Goal: Register for event/course

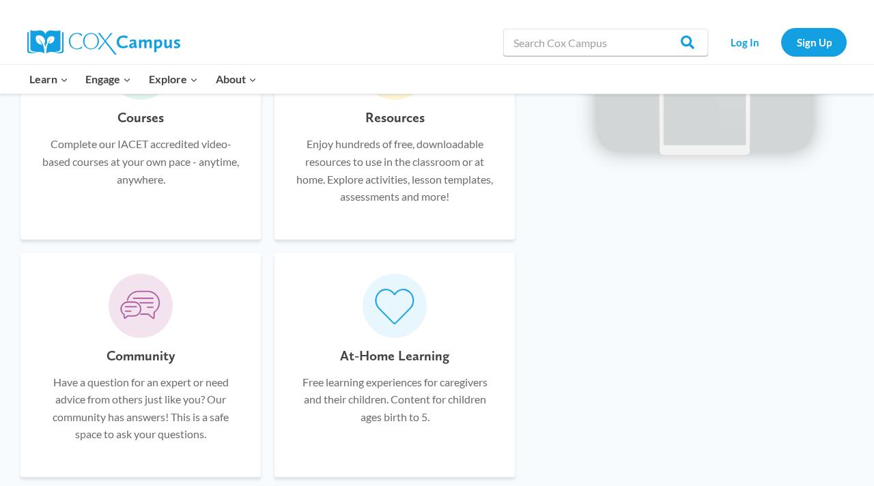
scroll to position [843, 0]
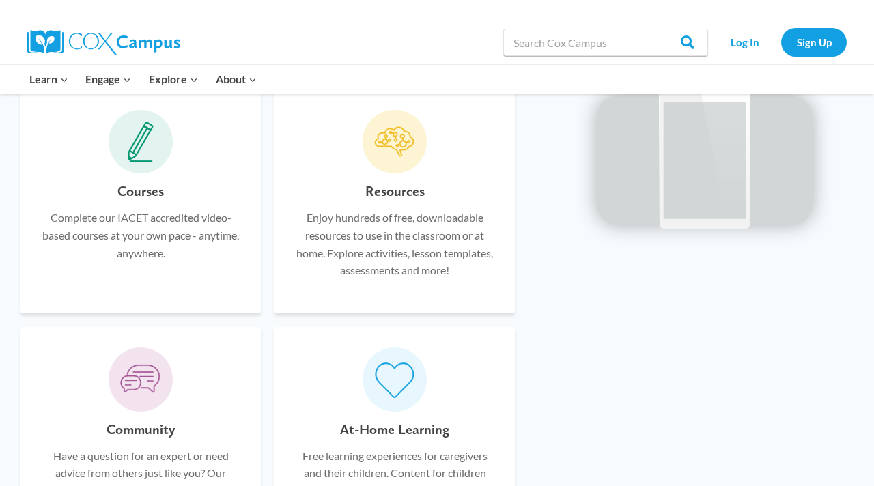
click at [143, 137] on icon at bounding box center [141, 142] width 26 height 41
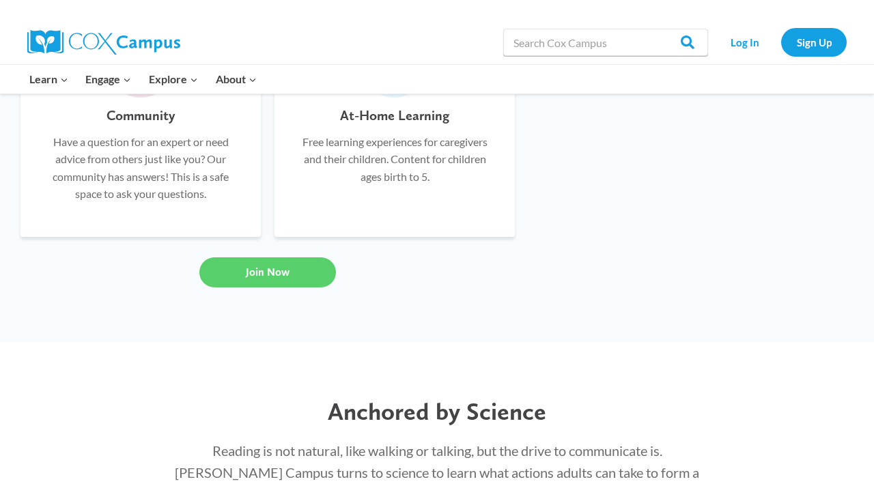
scroll to position [1143, 0]
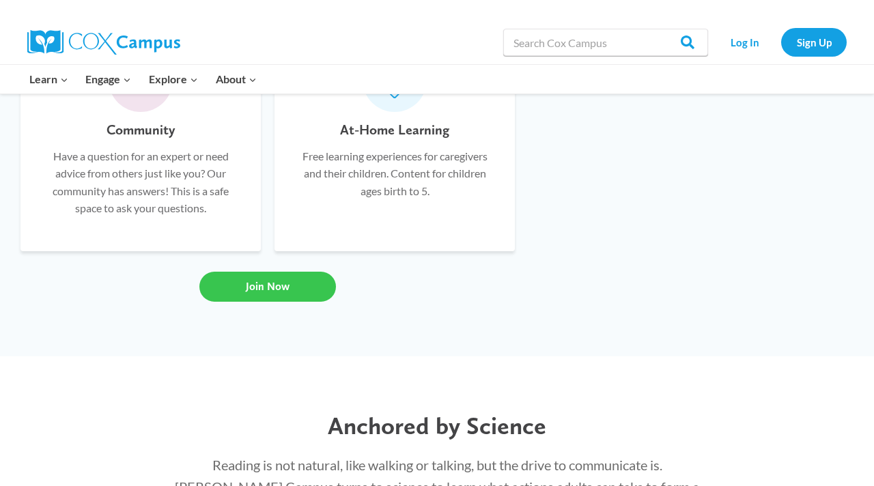
click at [235, 287] on link "Join Now" at bounding box center [267, 287] width 137 height 30
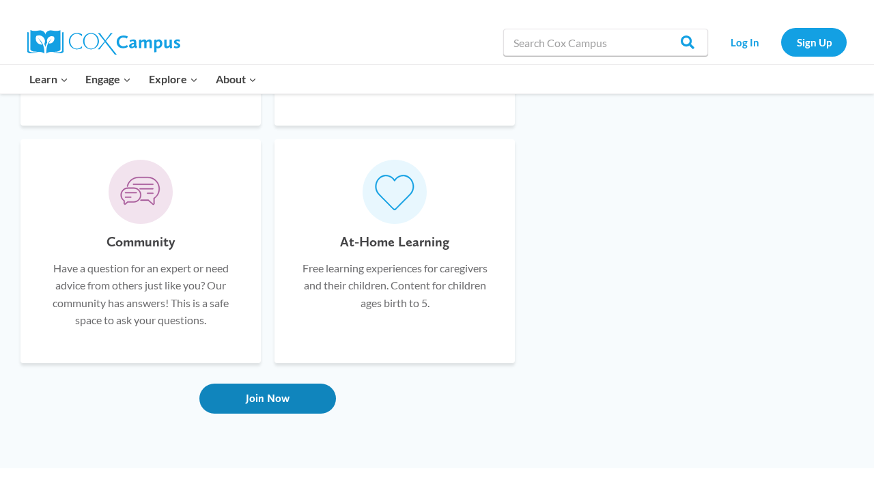
scroll to position [1025, 0]
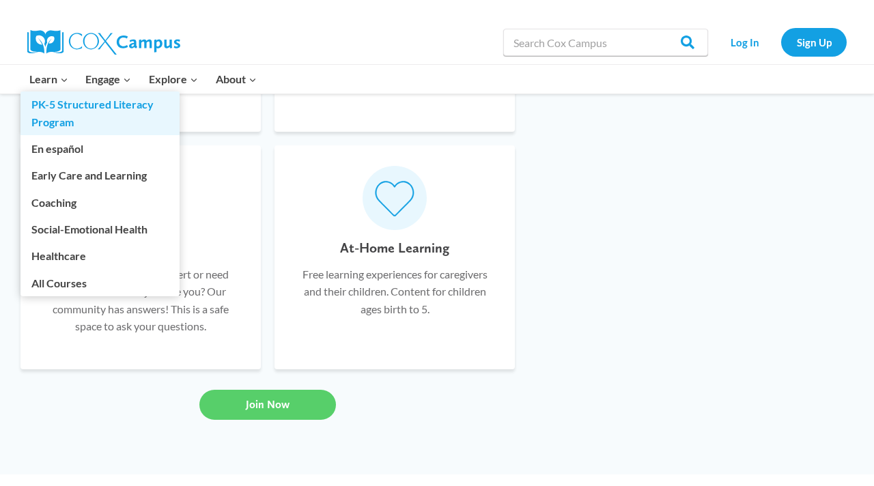
click at [57, 113] on link "PK-5 Structured Literacy Program" at bounding box center [99, 113] width 159 height 44
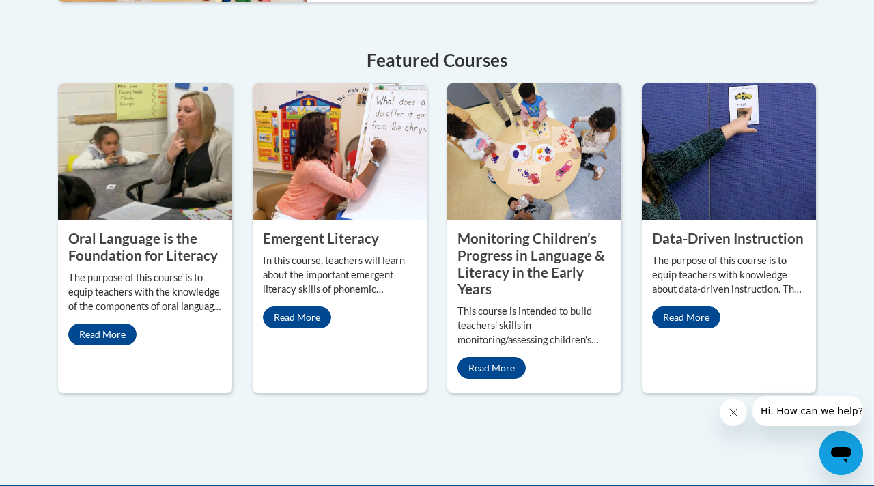
scroll to position [635, 0]
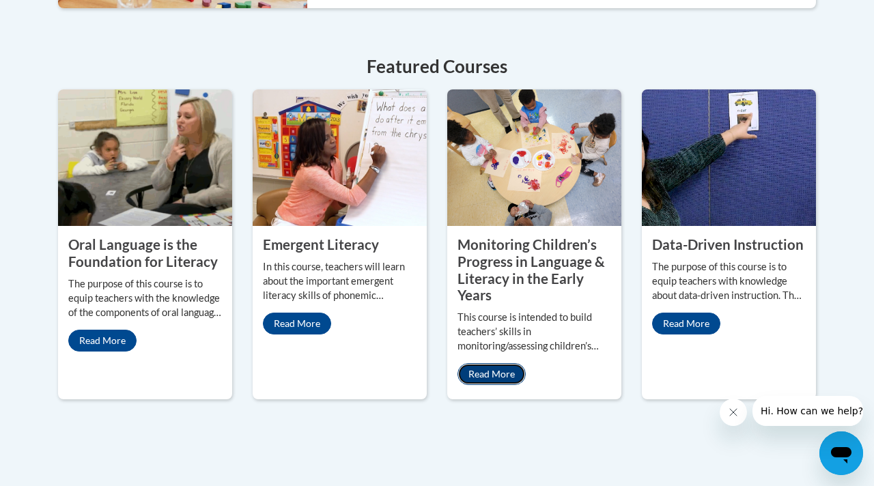
click at [483, 379] on link "Read More" at bounding box center [491, 374] width 68 height 22
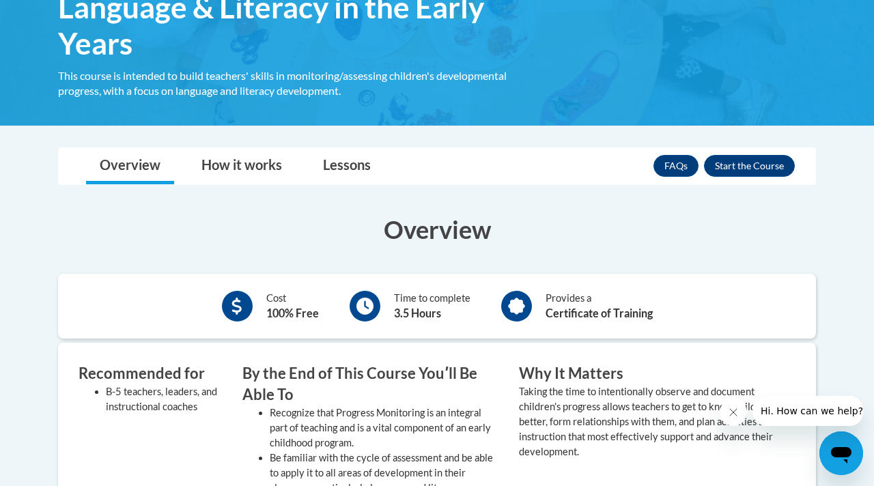
scroll to position [287, 0]
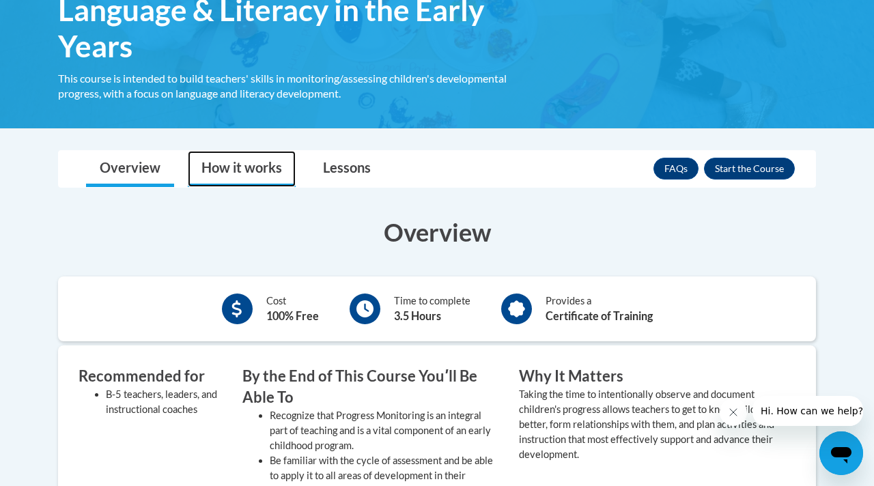
click at [247, 178] on link "How it works" at bounding box center [242, 169] width 108 height 36
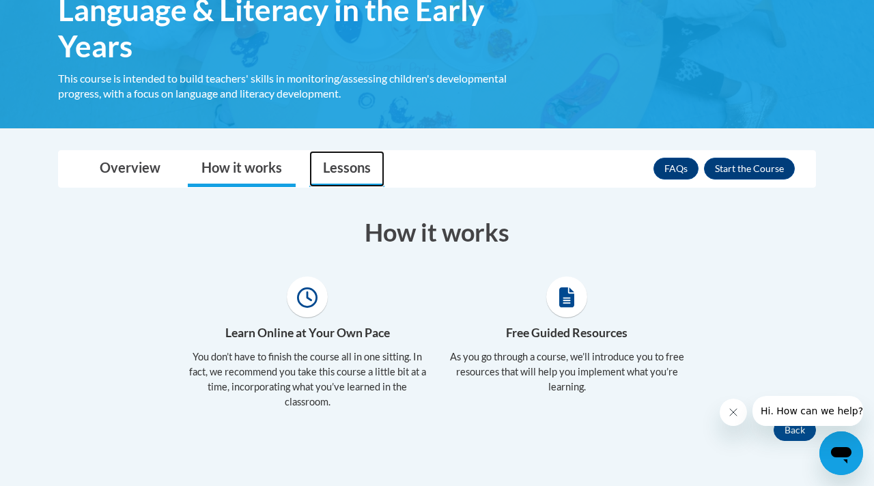
click at [343, 176] on link "Lessons" at bounding box center [346, 169] width 75 height 36
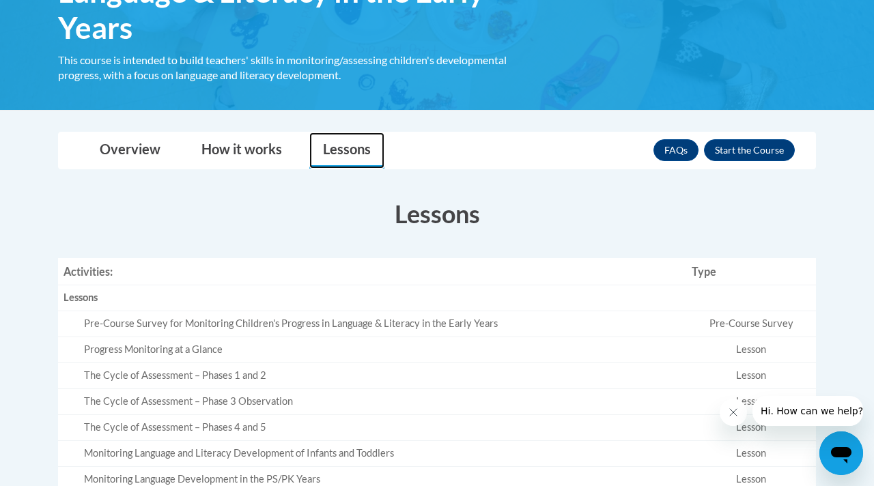
scroll to position [0, 0]
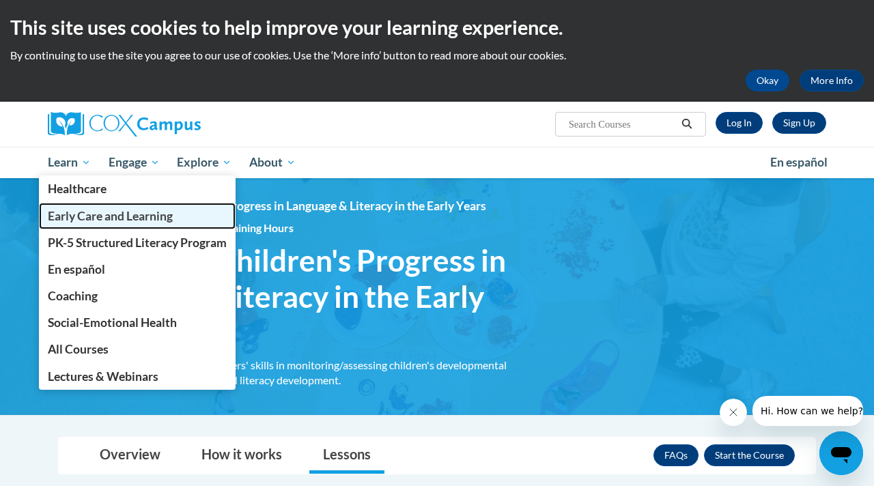
click at [75, 220] on span "Early Care and Learning" at bounding box center [110, 216] width 125 height 14
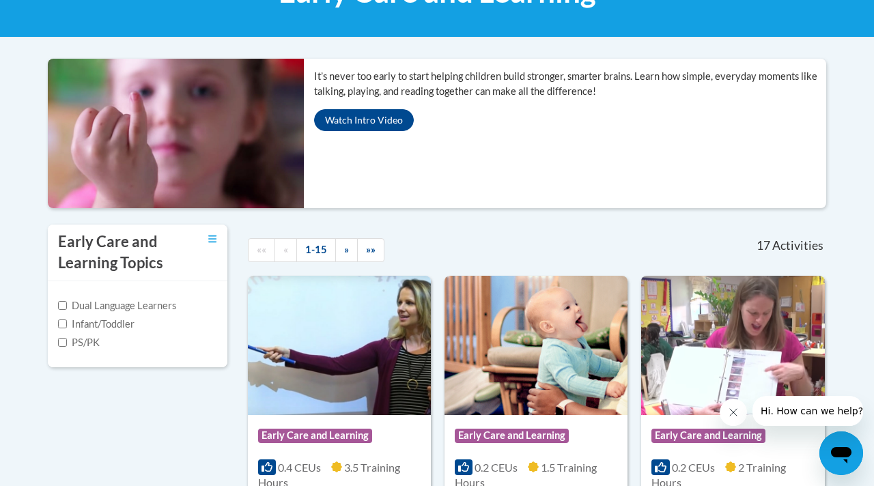
scroll to position [225, 0]
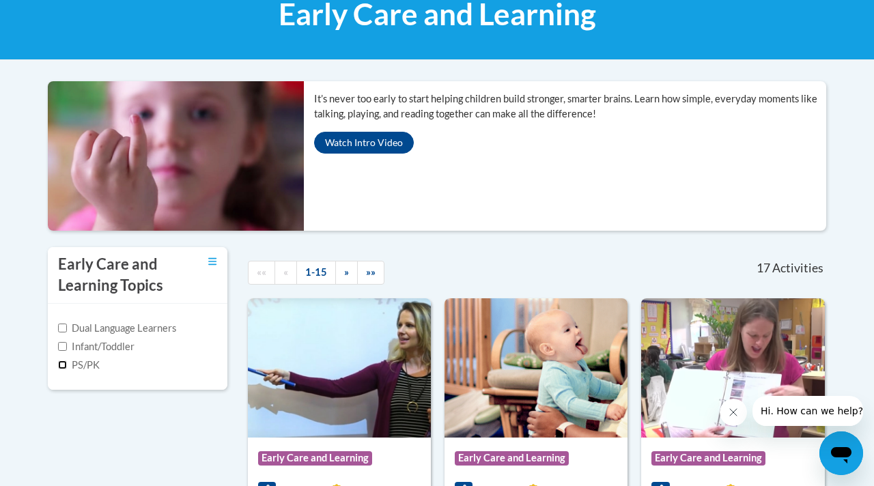
click at [65, 365] on input "PS/PK" at bounding box center [62, 365] width 9 height 9
checkbox input "true"
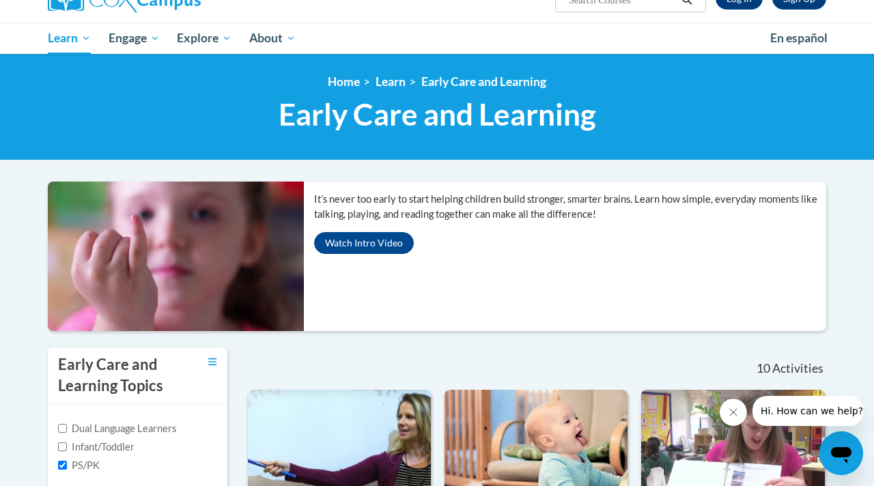
scroll to position [126, 0]
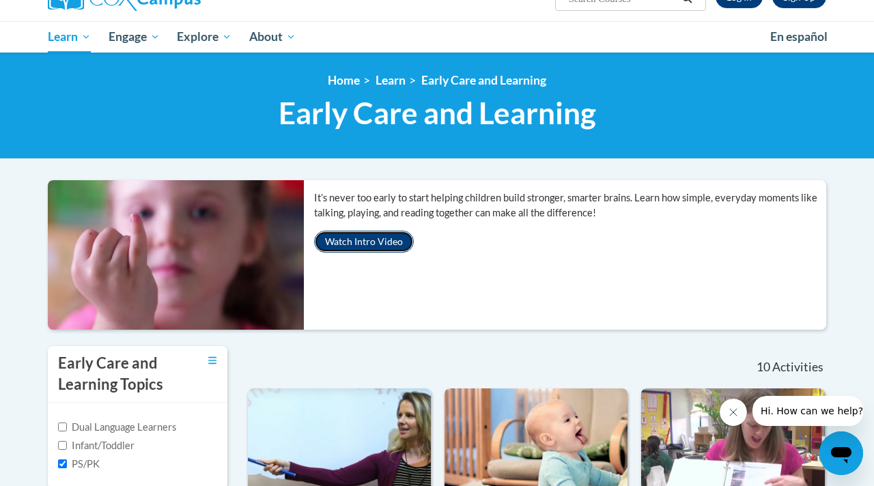
click at [367, 246] on button "Watch Intro Video" at bounding box center [364, 242] width 100 height 22
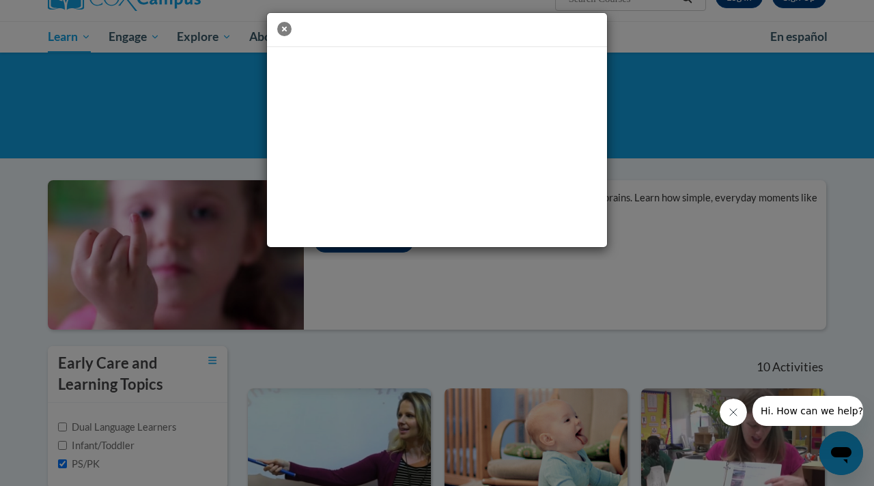
click at [281, 28] on icon "button" at bounding box center [284, 29] width 14 height 14
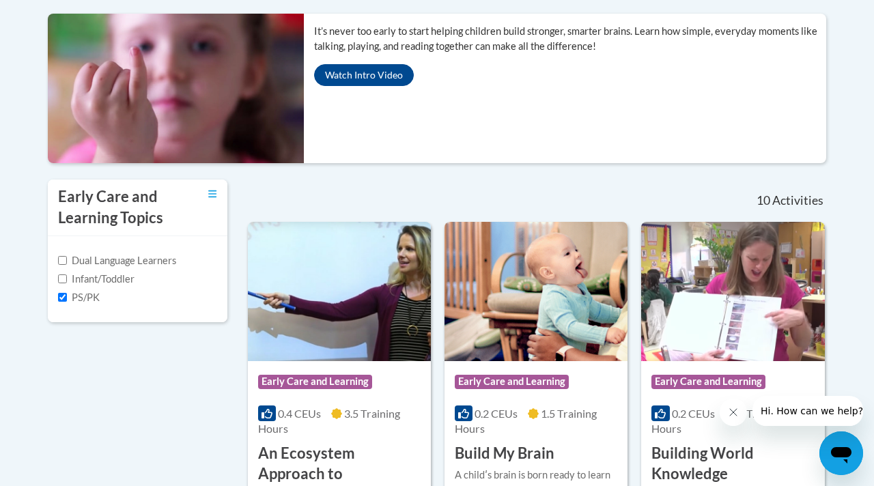
scroll to position [295, 0]
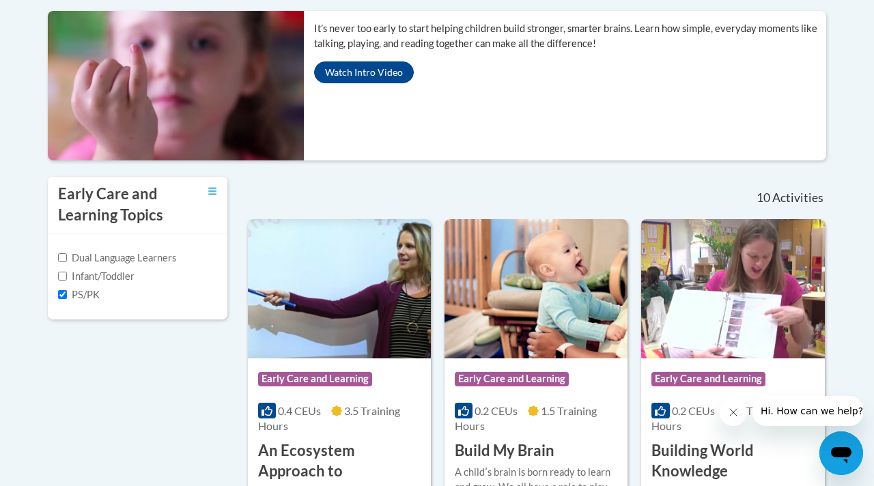
click at [740, 414] on button "Close message from company" at bounding box center [733, 412] width 27 height 27
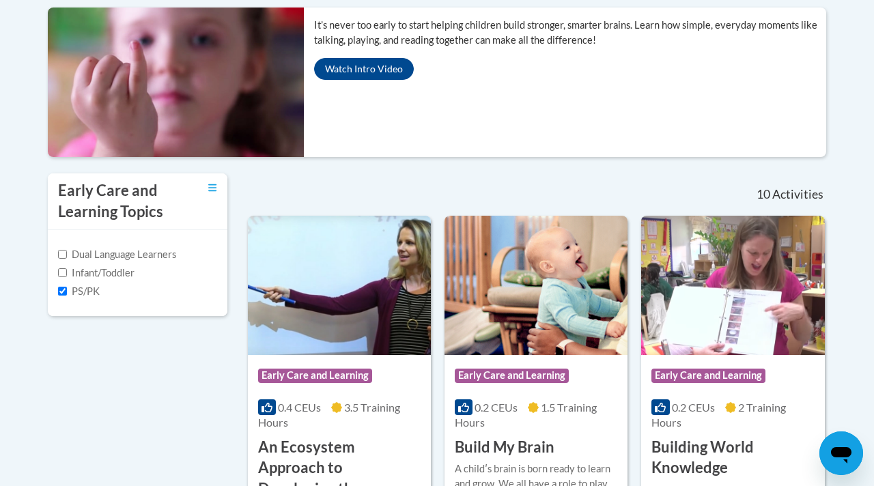
scroll to position [298, 0]
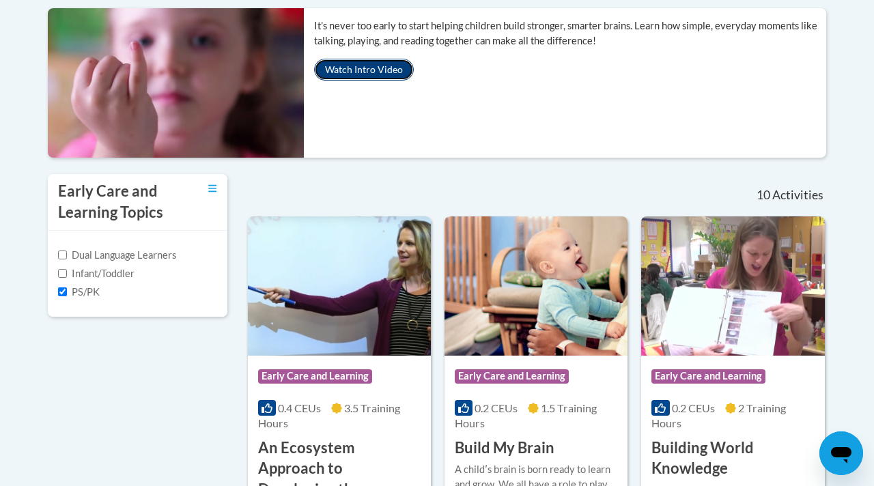
click at [352, 69] on button "Watch Intro Video" at bounding box center [364, 70] width 100 height 22
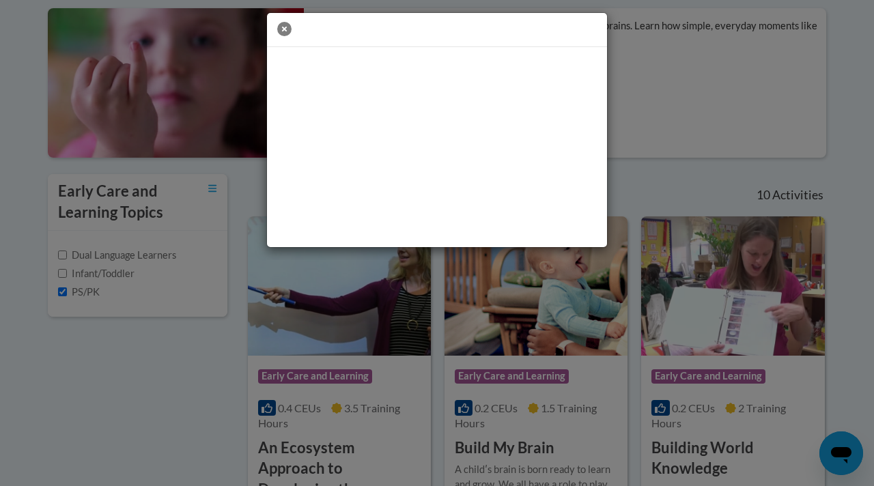
click at [279, 25] on icon "button" at bounding box center [284, 29] width 14 height 14
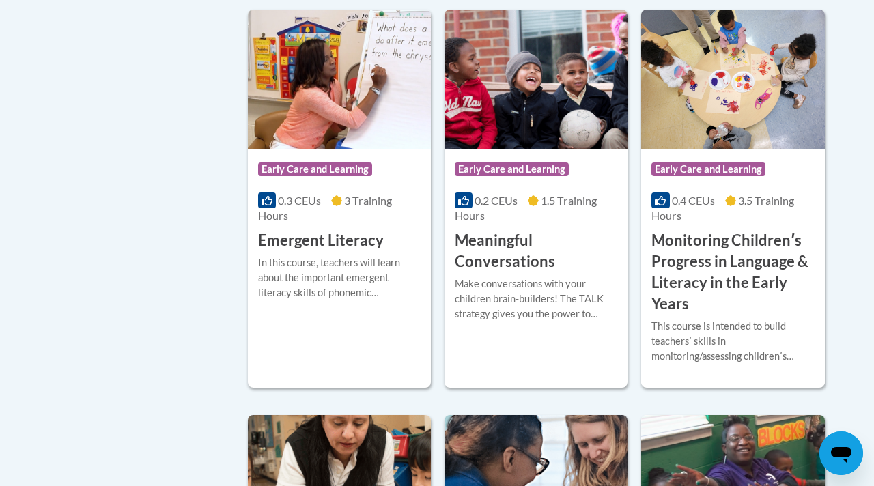
scroll to position [935, 0]
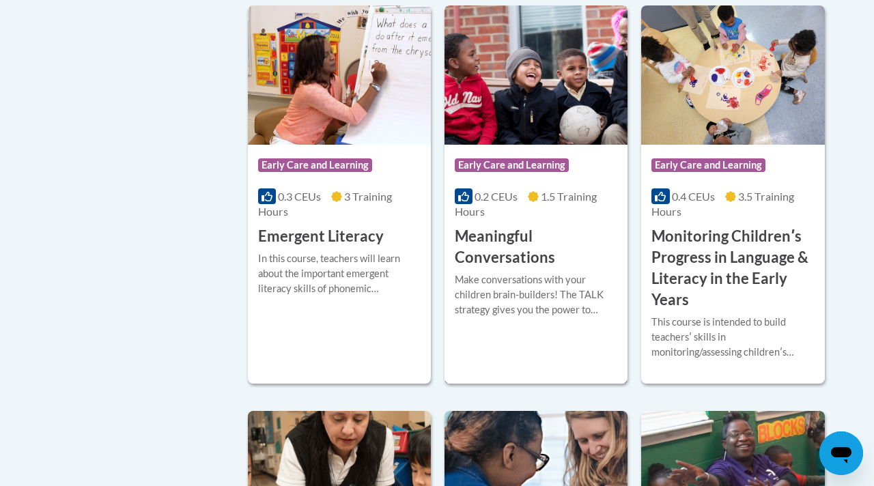
click at [506, 272] on div "Make conversations with your children brain-builders! The TALK strategy gives y…" at bounding box center [536, 294] width 163 height 45
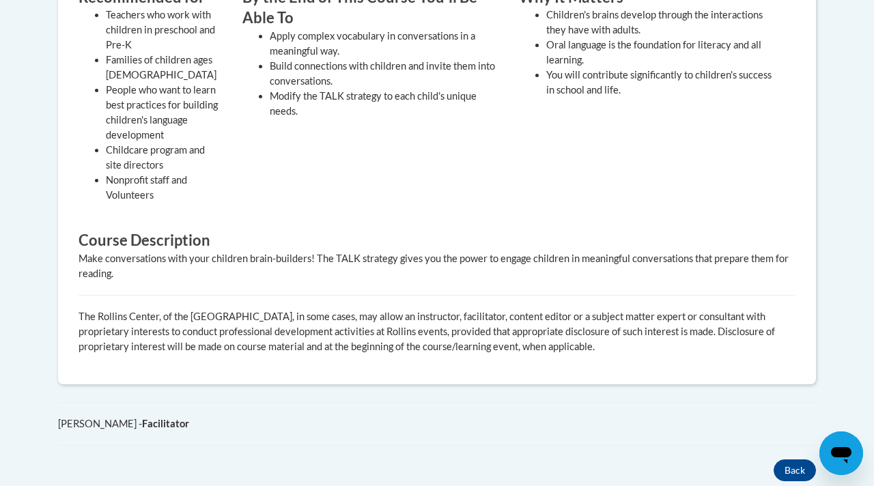
scroll to position [591, 0]
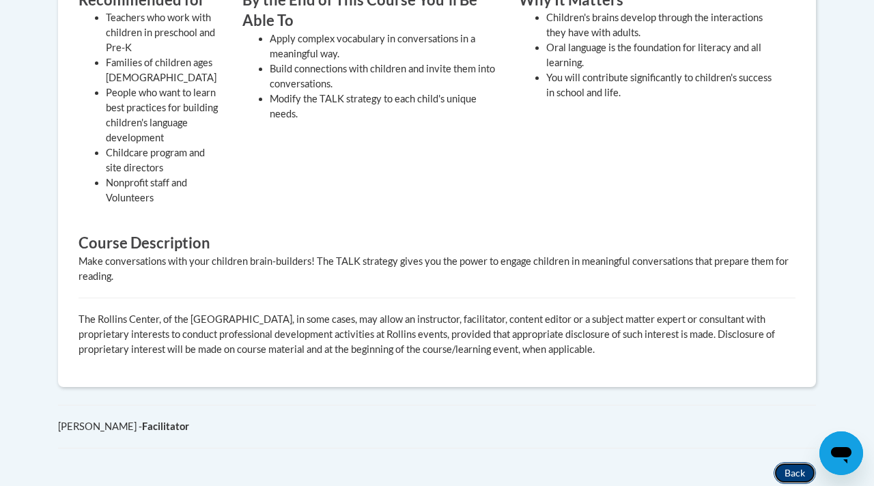
click at [787, 479] on button "Back" at bounding box center [795, 473] width 42 height 22
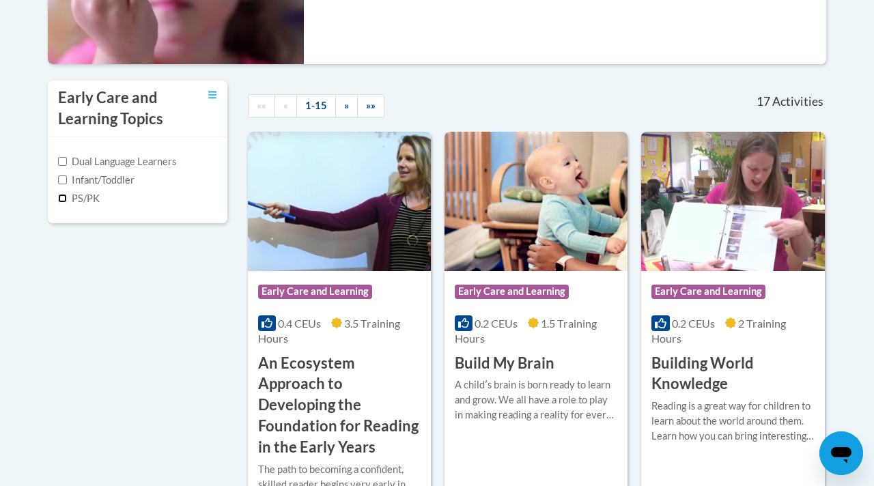
click at [64, 199] on input "PS/PK" at bounding box center [62, 198] width 9 height 9
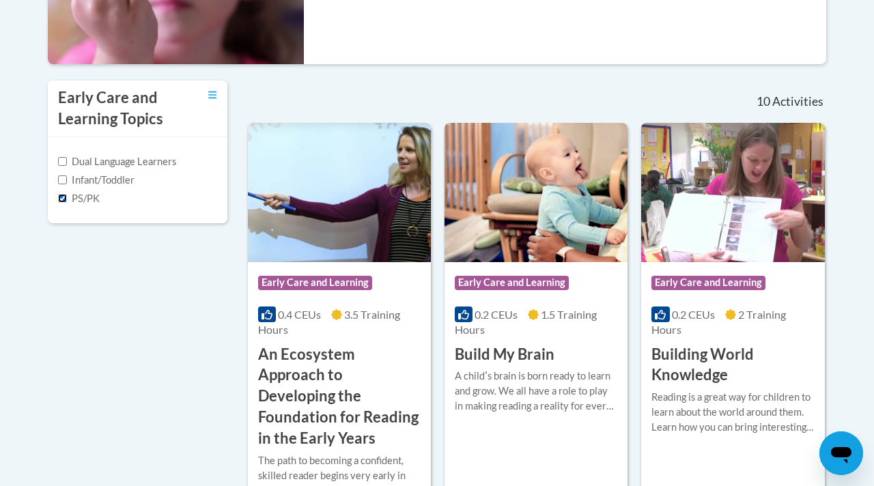
click at [61, 199] on input "PS/PK" at bounding box center [62, 198] width 9 height 9
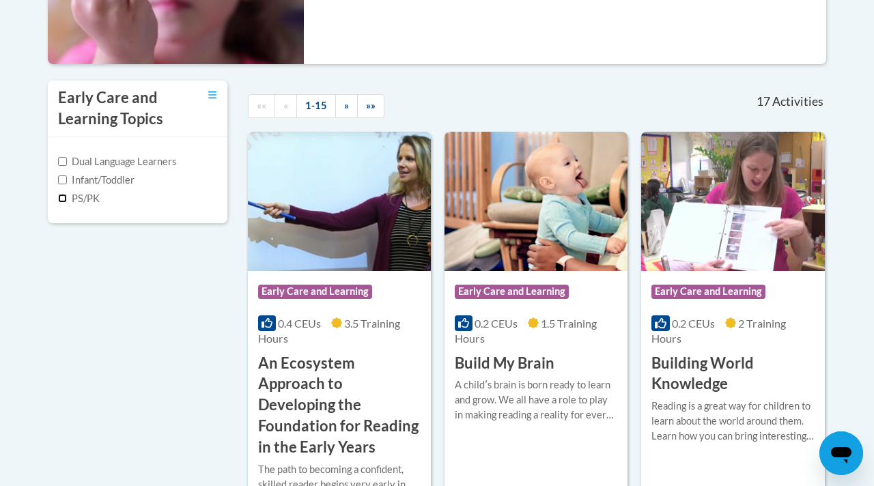
click at [64, 194] on input "PS/PK" at bounding box center [62, 198] width 9 height 9
checkbox input "true"
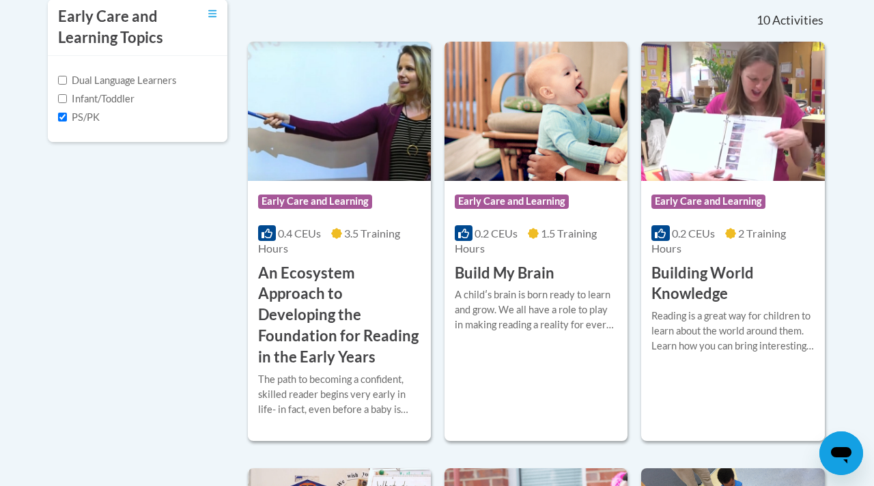
scroll to position [465, 0]
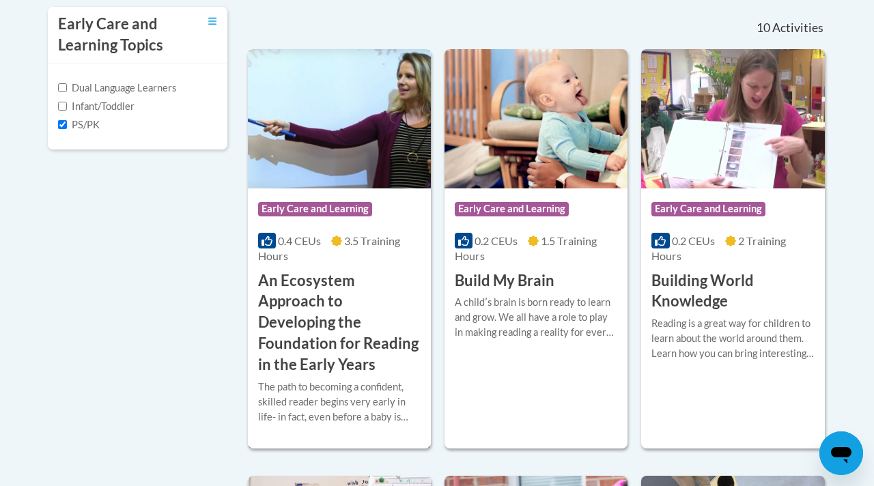
click at [313, 289] on h3 "An Ecosystem Approach to Developing the Foundation for Reading in the Early Yea…" at bounding box center [339, 322] width 163 height 105
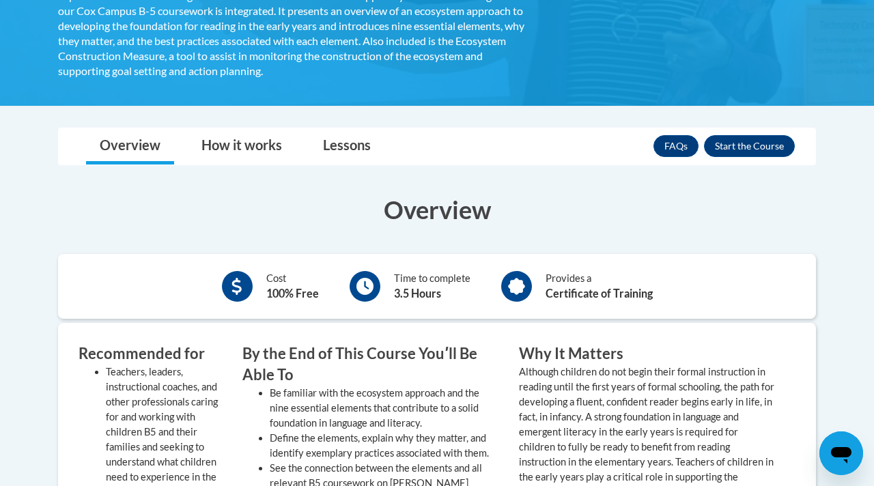
scroll to position [395, 0]
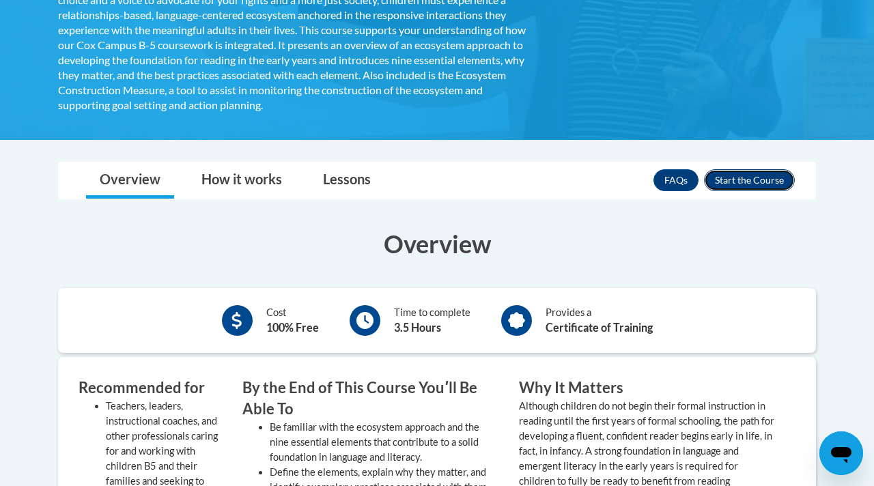
click at [743, 179] on button "Enroll" at bounding box center [749, 180] width 91 height 22
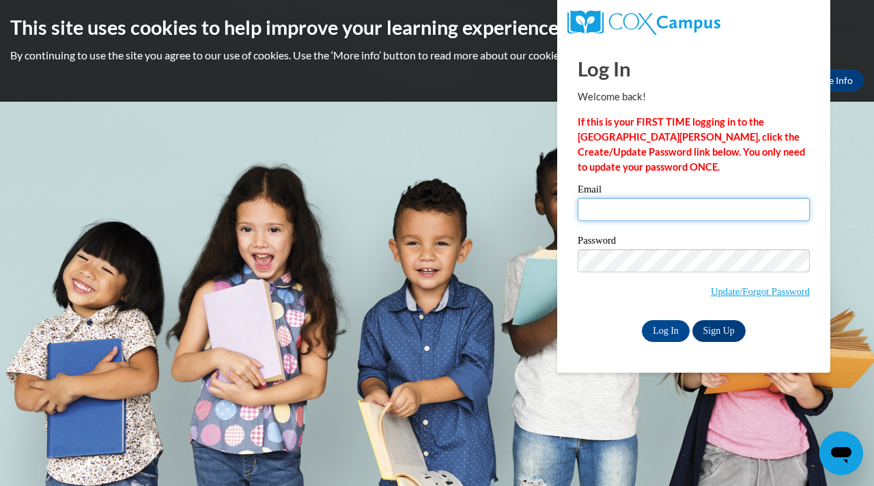
click at [595, 206] on input "Email" at bounding box center [694, 209] width 232 height 23
click at [717, 335] on link "Sign Up" at bounding box center [718, 331] width 53 height 22
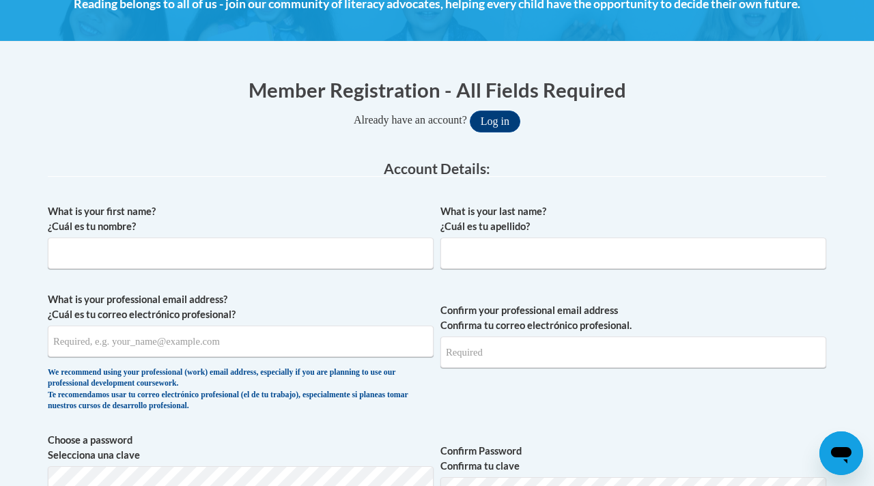
scroll to position [221, 0]
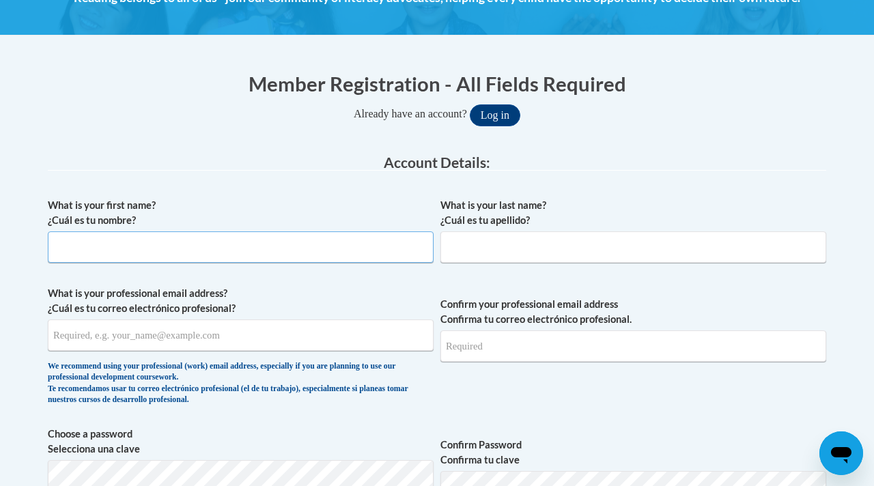
click at [274, 242] on input "What is your first name? ¿Cuál es tu nombre?" at bounding box center [241, 246] width 386 height 31
type input "Evan"
click at [470, 249] on input "What is your last name? ¿Cuál es tu apellido?" at bounding box center [633, 246] width 386 height 31
type input "Daum"
click at [241, 332] on input "What is your professional email address? ¿Cuál es tu correo electrónico profesi…" at bounding box center [241, 335] width 386 height 31
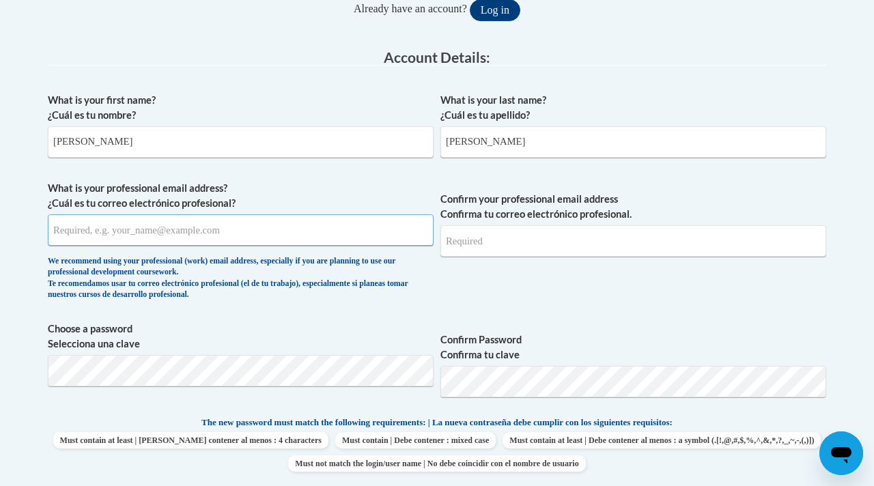
scroll to position [330, 0]
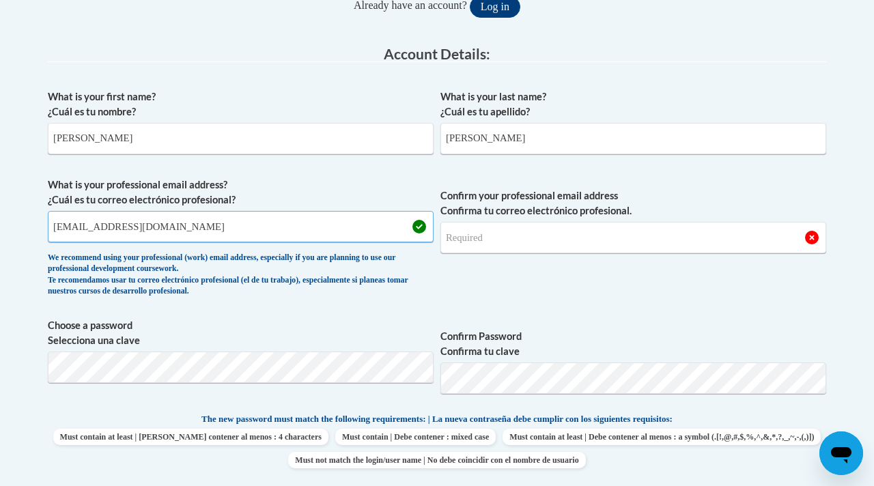
type input "evanbdaum@gmail.com"
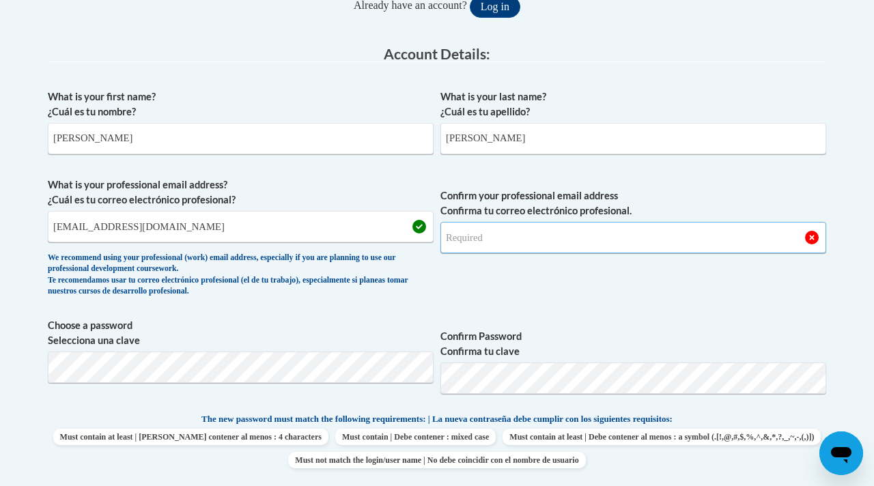
click at [586, 231] on input "Confirm your professional email address Confirma tu correo electrónico profesio…" at bounding box center [633, 237] width 386 height 31
type input "evanbdaum@gmail.com"
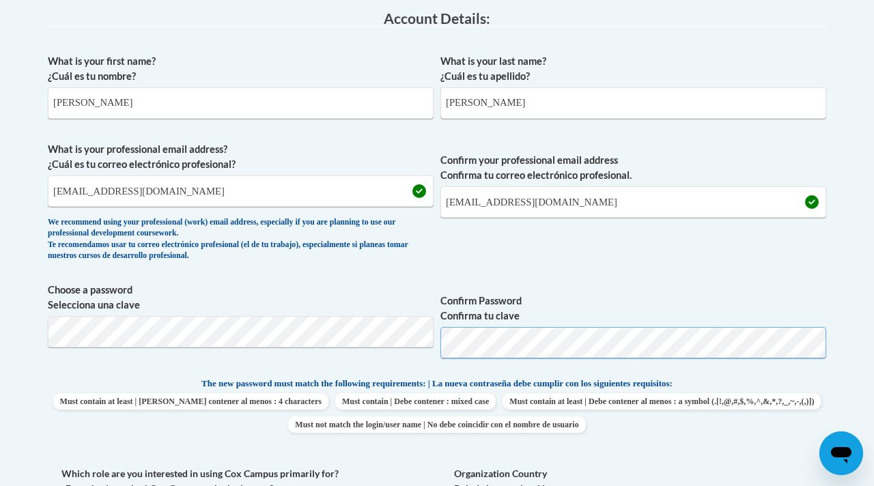
scroll to position [377, 0]
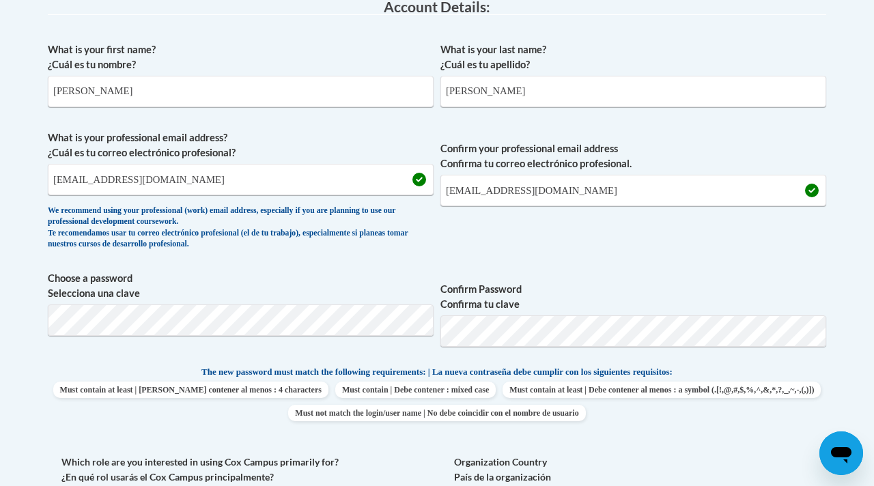
click at [612, 250] on span "Confirm your professional email address Confirma tu correo electrónico profesio…" at bounding box center [633, 193] width 386 height 126
click at [546, 295] on label "Confirm Password Confirma tu clave" at bounding box center [633, 297] width 386 height 30
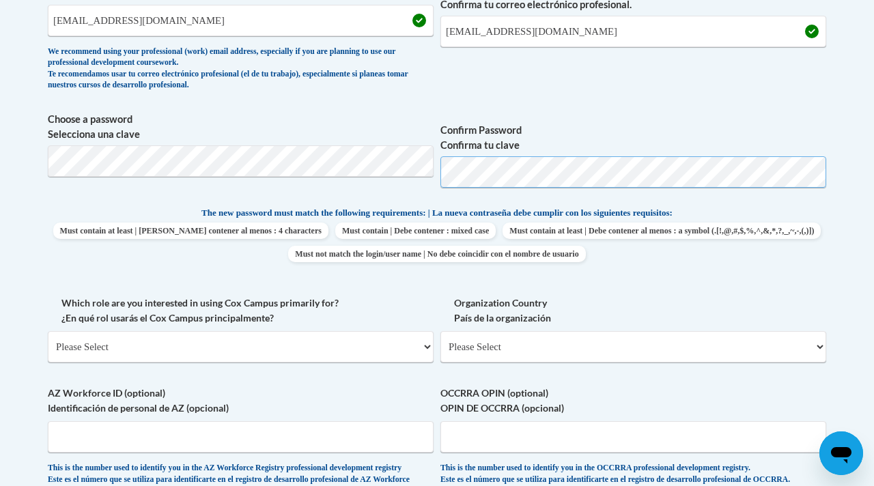
scroll to position [630, 0]
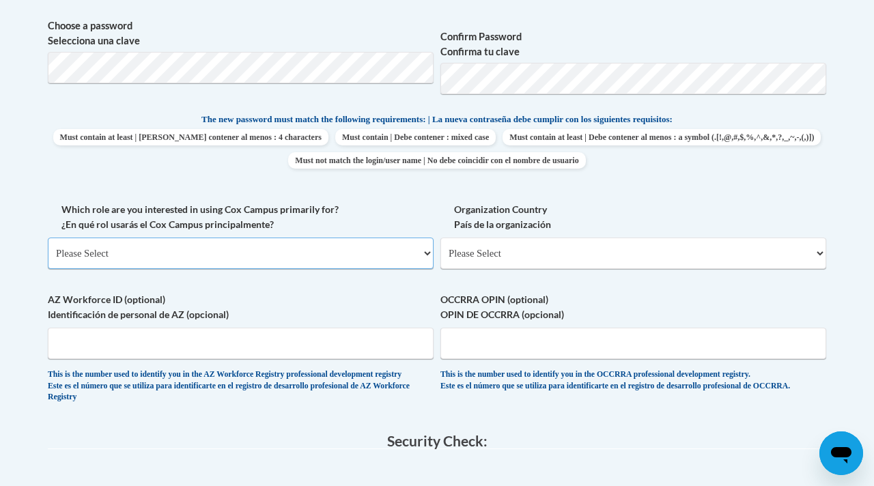
click at [279, 249] on select "Please Select College/University | Colegio/Universidad Community/Nonprofit Part…" at bounding box center [241, 253] width 386 height 31
select select "fbf2d438-af2f-41f8-98f1-81c410e29de3"
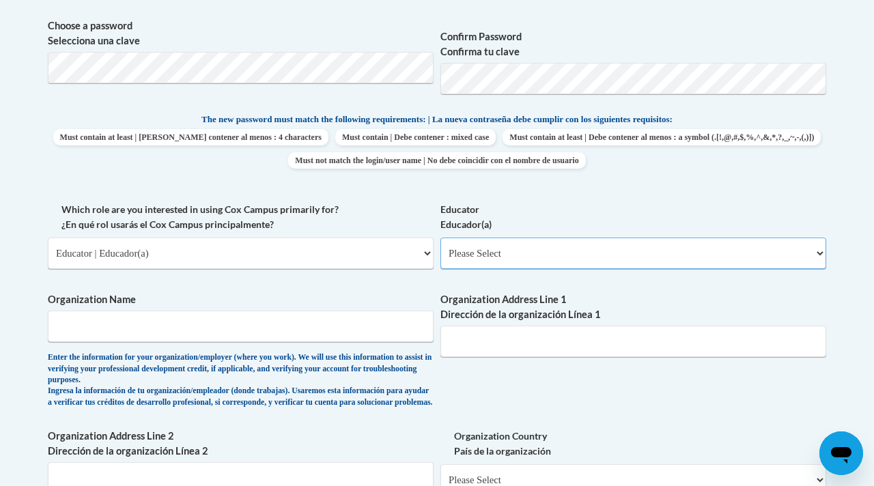
click at [470, 258] on select "Please Select Early Learning/Daycare Teacher/Family Home Care Provider | Maestr…" at bounding box center [633, 253] width 386 height 31
click at [526, 256] on select "Please Select Early Learning/Daycare Teacher/Family Home Care Provider | Maestr…" at bounding box center [633, 253] width 386 height 31
select select "67563ca1-16dc-4830-a7b3-94a34bed3689"
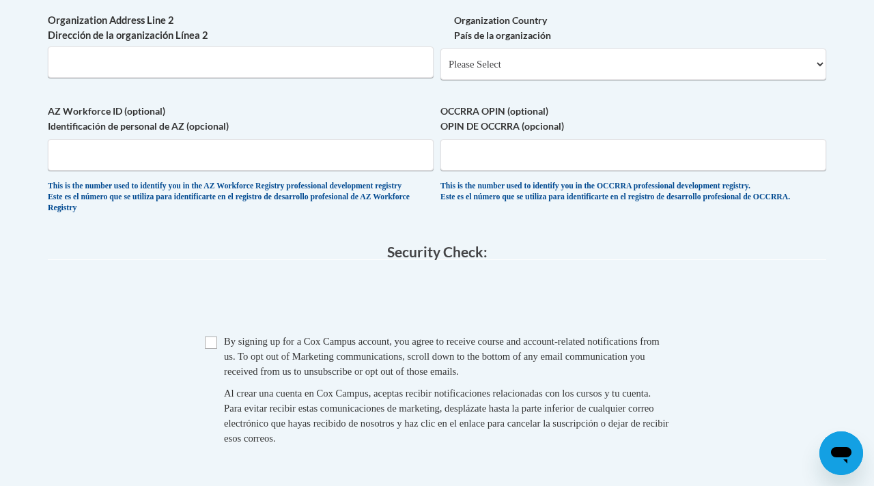
scroll to position [1045, 0]
click at [212, 350] on input "Checkbox" at bounding box center [211, 343] width 12 height 12
checkbox input "true"
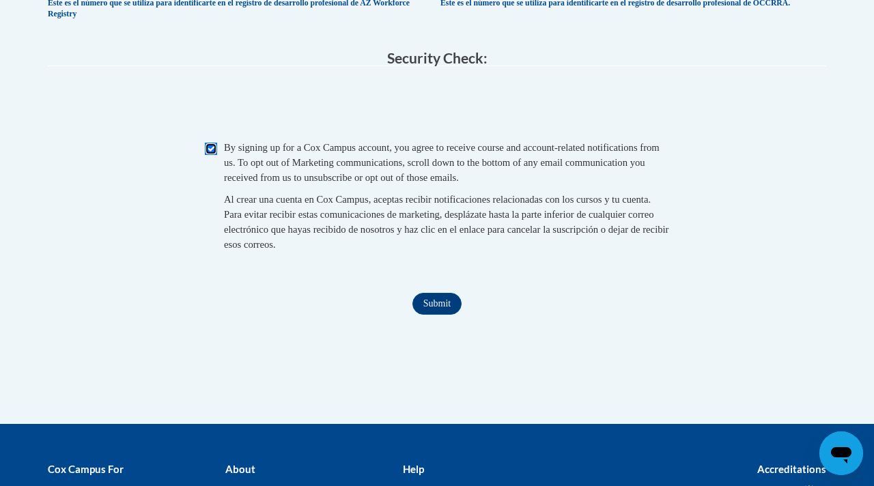
scroll to position [1250, 0]
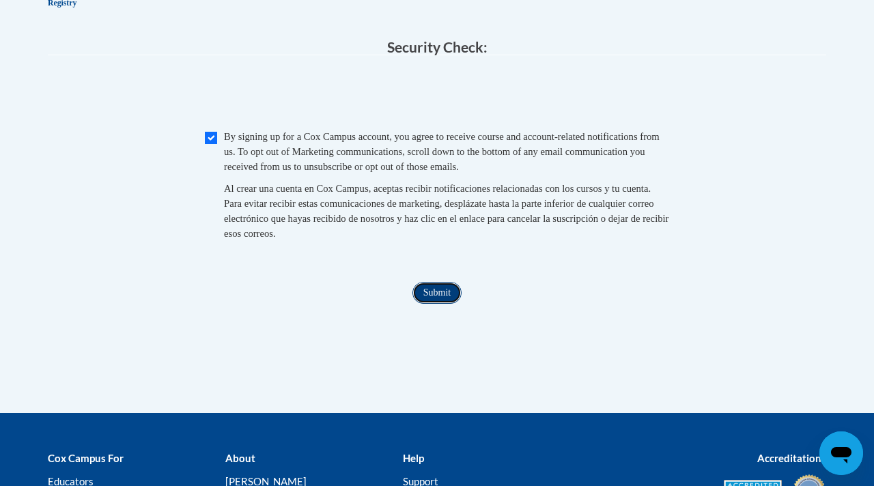
click at [425, 304] on input "Submit" at bounding box center [436, 293] width 49 height 22
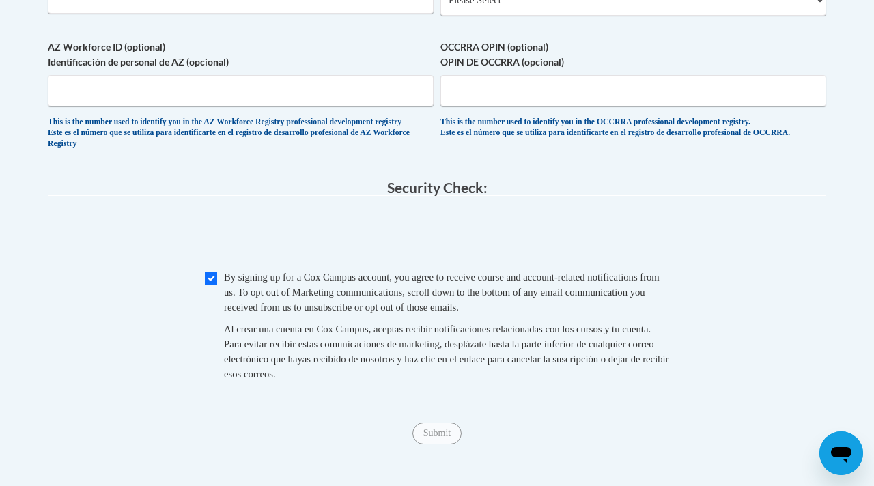
scroll to position [1123, 0]
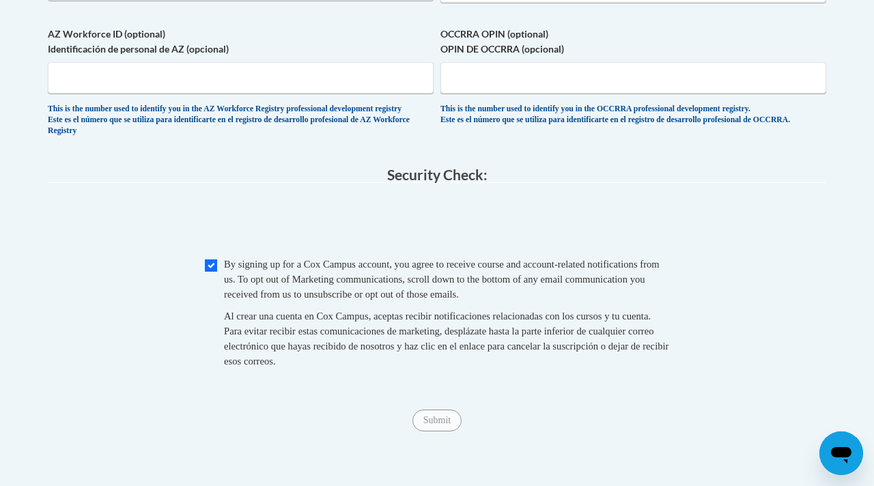
type input "ESS"
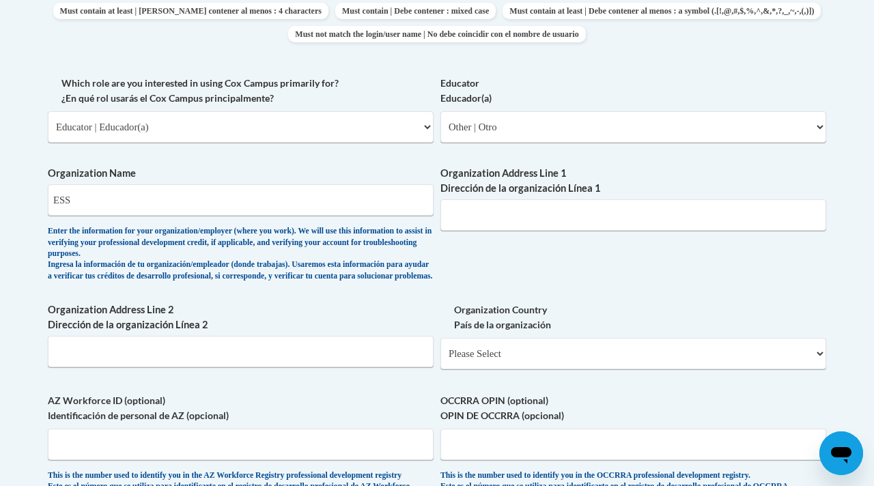
scroll to position [766, 0]
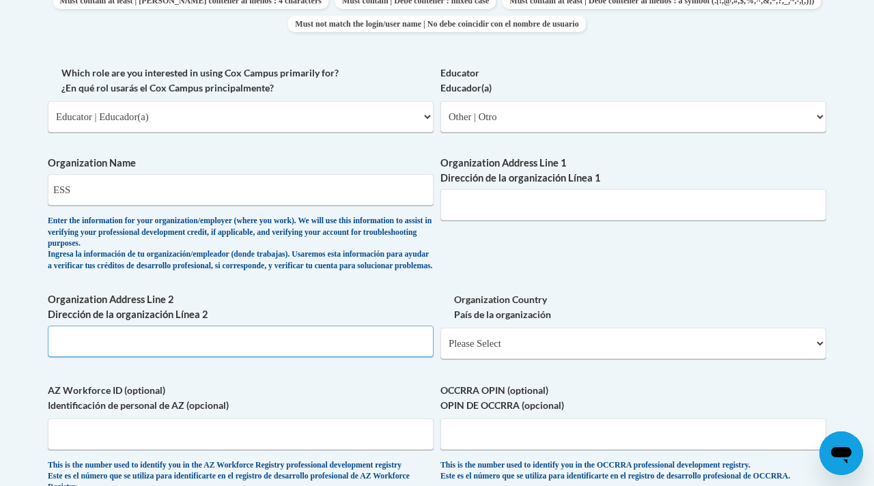
click at [192, 352] on input "Organization Address Line 2 Dirección de la organización Línea 2" at bounding box center [241, 341] width 386 height 31
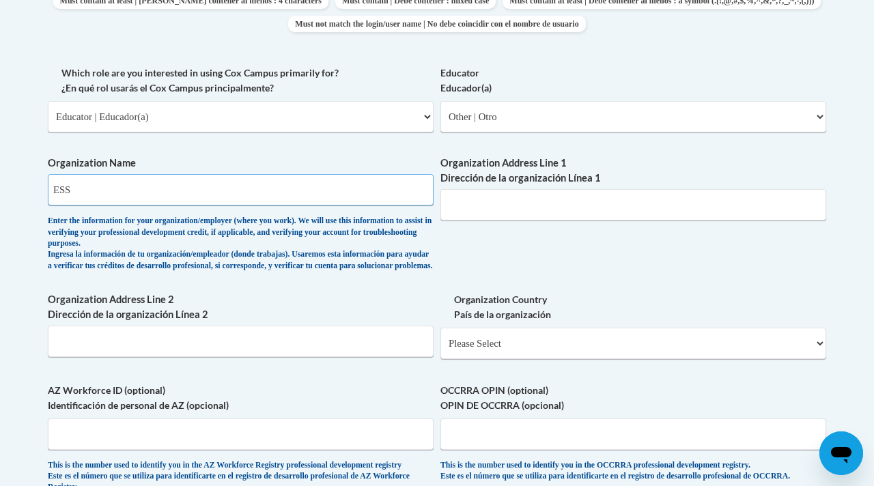
click at [185, 190] on input "ESS" at bounding box center [241, 189] width 386 height 31
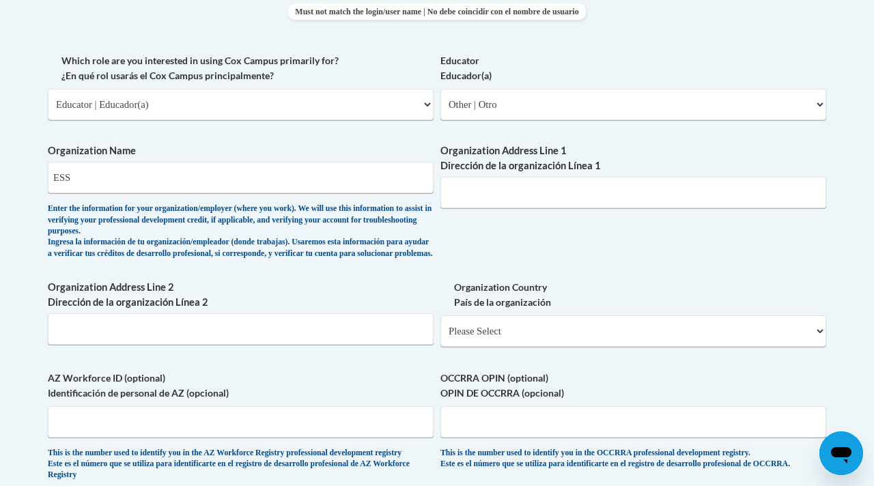
scroll to position [773, 0]
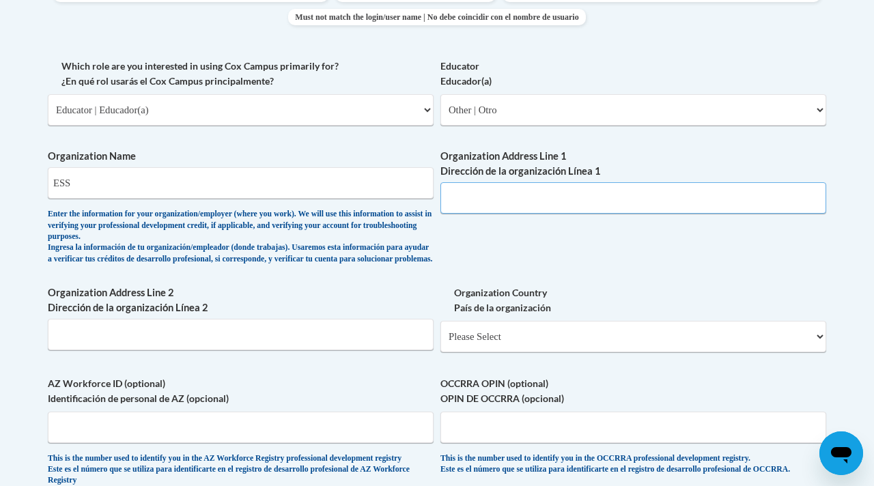
click at [530, 196] on input "Organization Address Line 1 Dirección de la organización Línea 1" at bounding box center [633, 197] width 386 height 31
type input "c"
click at [371, 347] on input "Organization Address Line 2 Dirección de la organización Línea 2" at bounding box center [241, 334] width 386 height 31
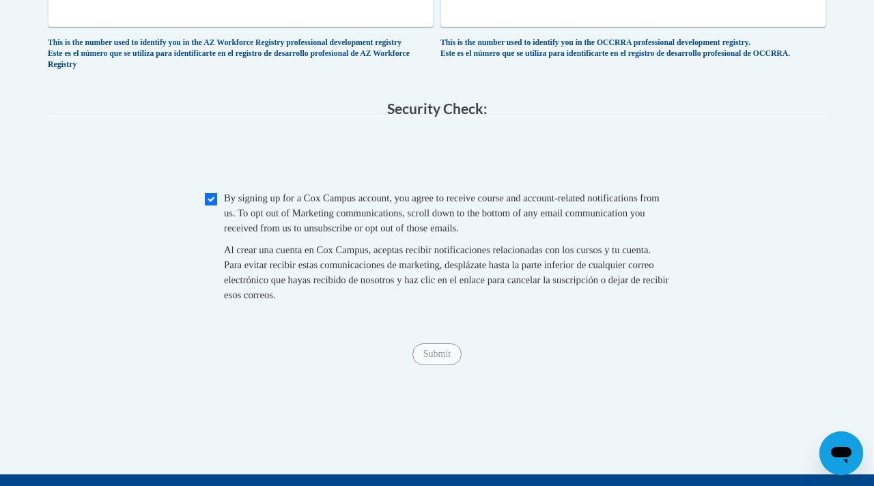
scroll to position [1186, 0]
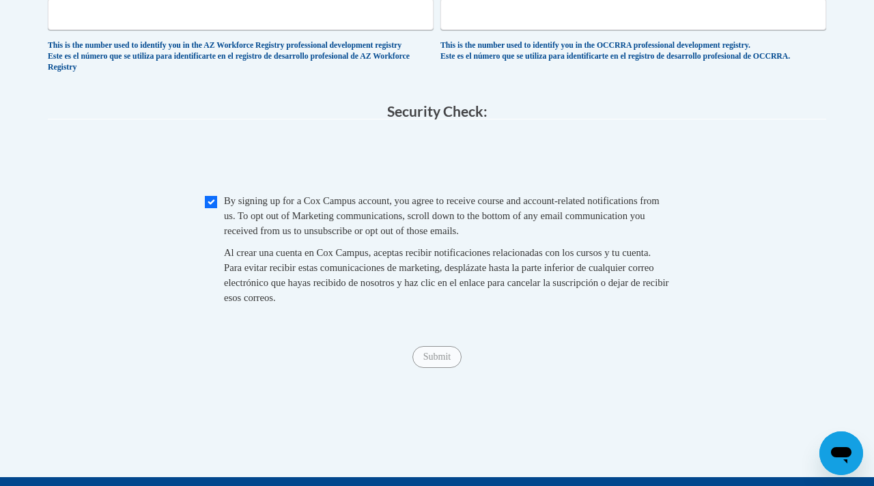
type input "c"
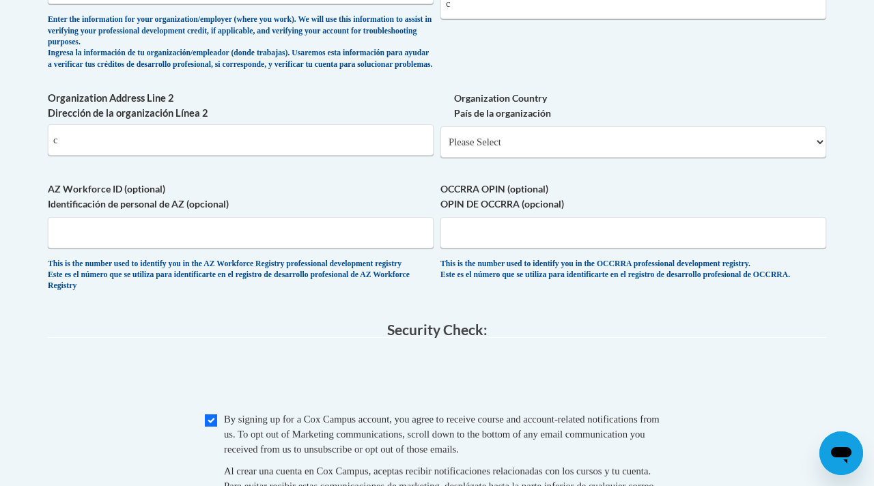
scroll to position [966, 0]
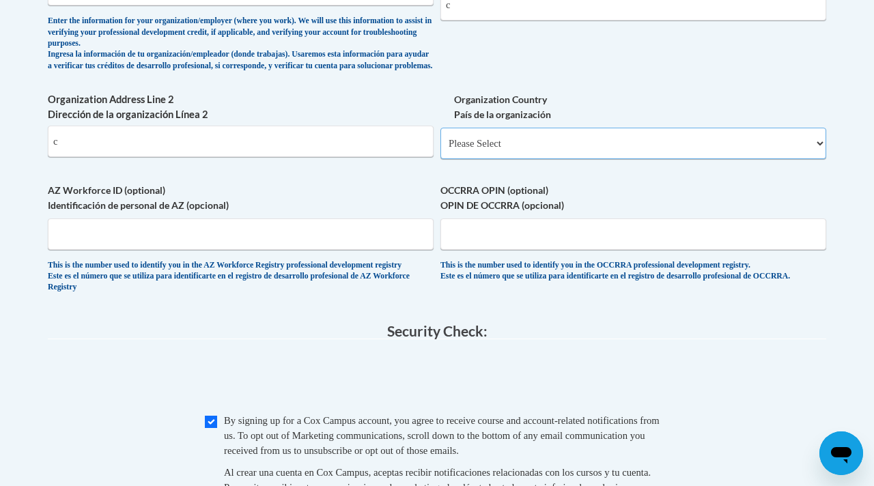
click at [477, 152] on select "Please Select United States | Estados Unidos Outside of the United States | Fue…" at bounding box center [633, 143] width 386 height 31
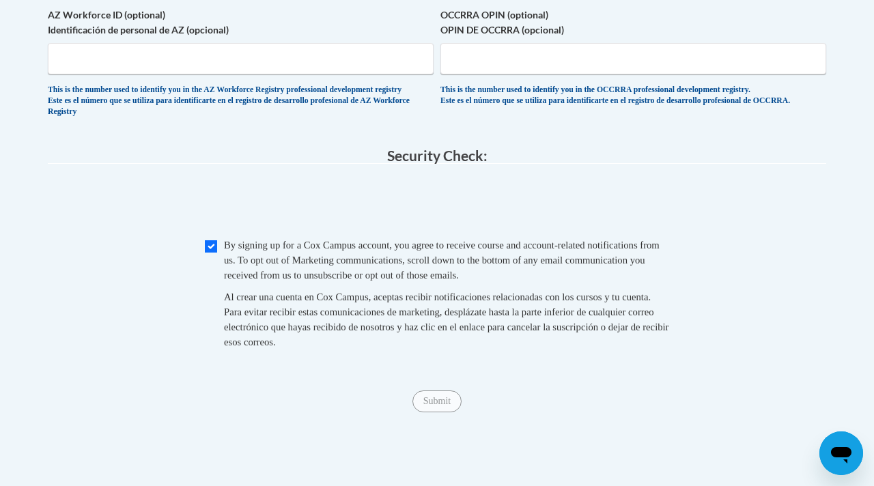
scroll to position [1145, 0]
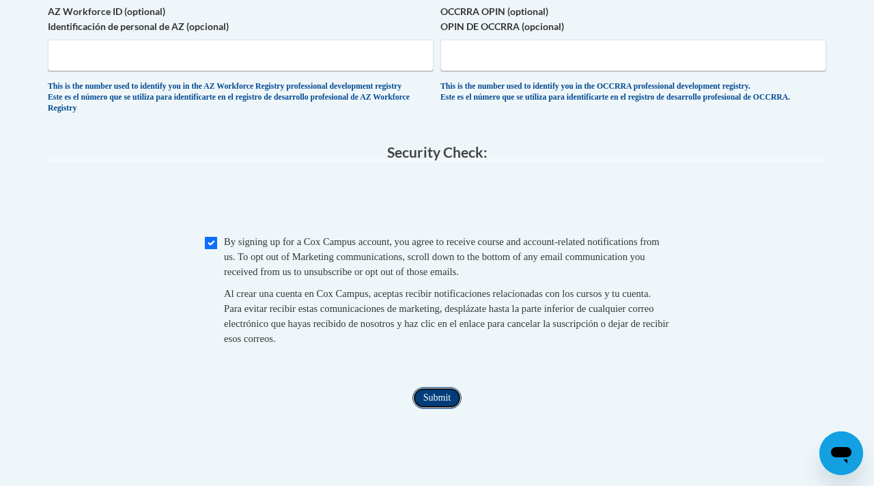
click at [437, 409] on input "Submit" at bounding box center [436, 398] width 49 height 22
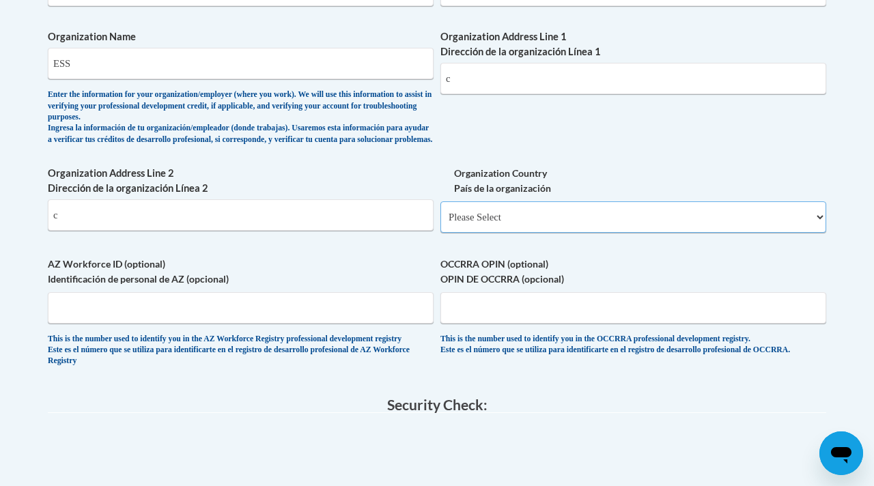
scroll to position [891, 0]
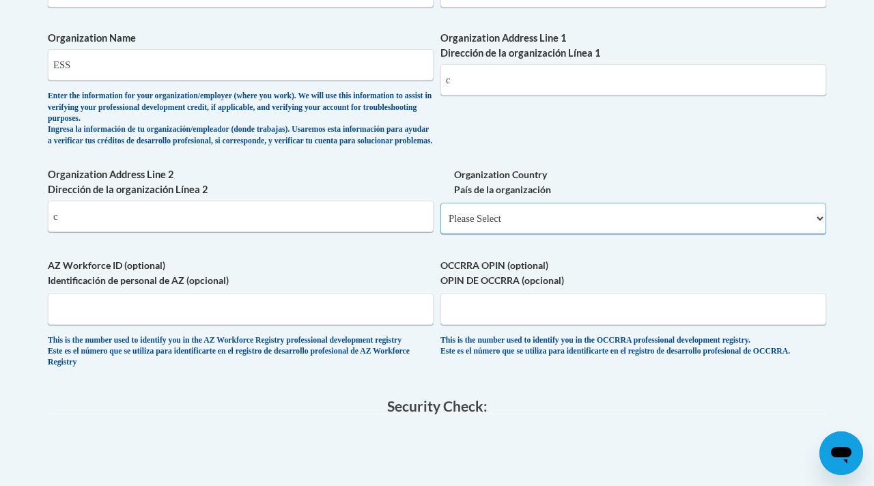
click at [475, 226] on select "Please Select United States | Estados Unidos Outside of the United States | Fue…" at bounding box center [633, 218] width 386 height 31
select select "ad49bcad-a171-4b2e-b99c-48b446064914"
select select
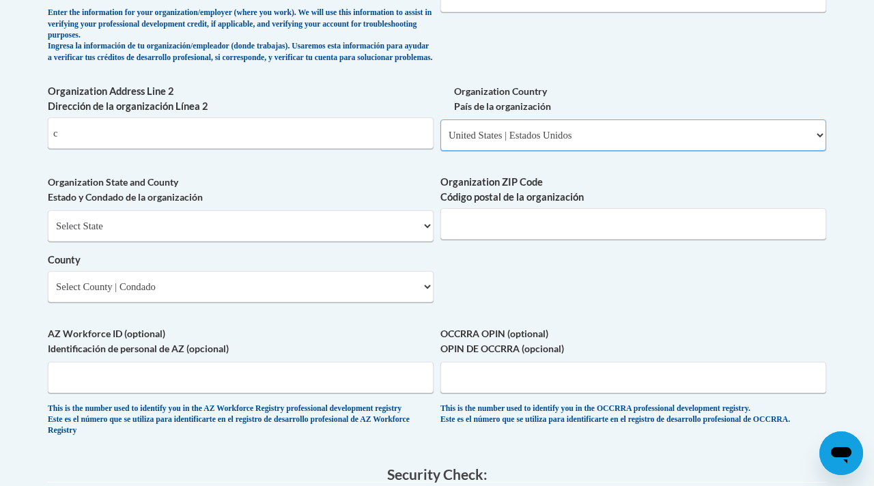
scroll to position [974, 0]
click at [294, 255] on div "Select State Alabama Alaska Arizona Arkansas California Colorado Connecticut De…" at bounding box center [241, 257] width 386 height 92
click at [285, 238] on select "Select State Alabama Alaska Arizona Arkansas California Colorado Connecticut De…" at bounding box center [241, 226] width 386 height 31
select select "Pennsylvania"
click at [270, 296] on select "County" at bounding box center [241, 287] width 386 height 31
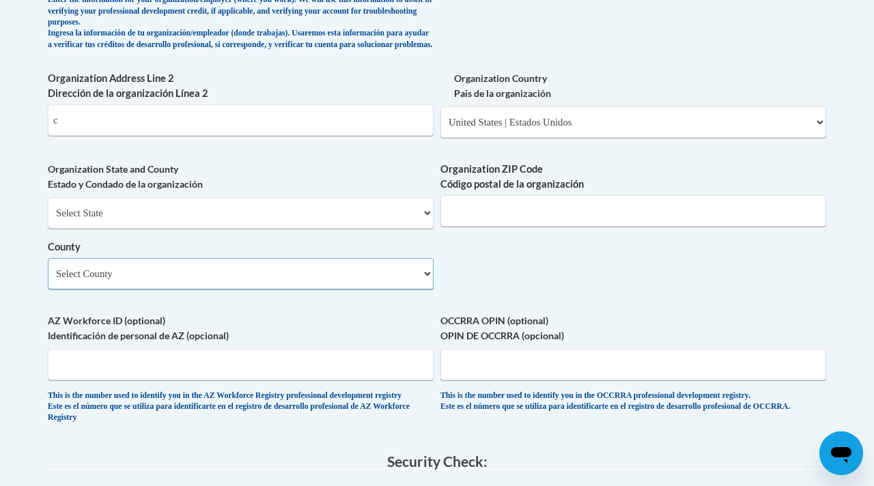
scroll to position [986, 0]
click at [236, 281] on select "Select County Adams Allegheny Armstrong Beaver Bedford Berks Blair Bradford Buc…" at bounding box center [241, 274] width 386 height 31
click at [239, 291] on select "Select County Adams Allegheny Armstrong Beaver Bedford Berks Blair Bradford Buc…" at bounding box center [241, 274] width 386 height 31
select select "Philadelphia"
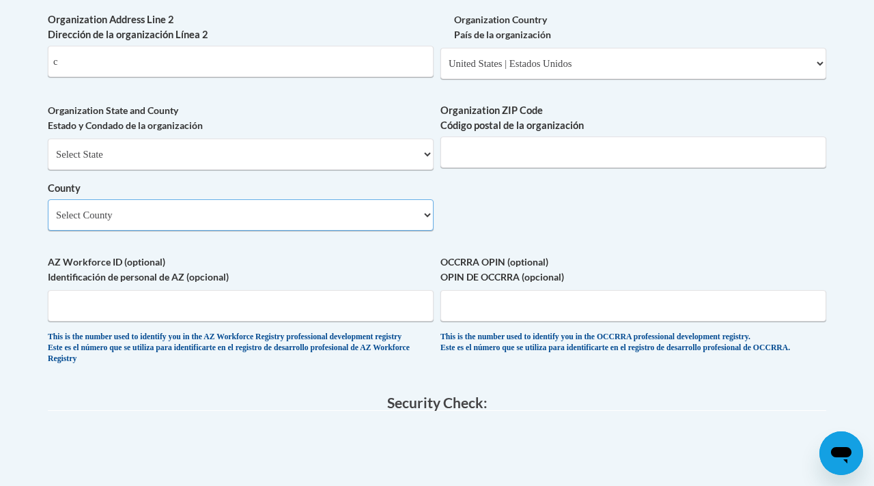
scroll to position [1045, 0]
click at [455, 167] on input "Organization ZIP Code Código postal de la organización" at bounding box center [633, 152] width 386 height 31
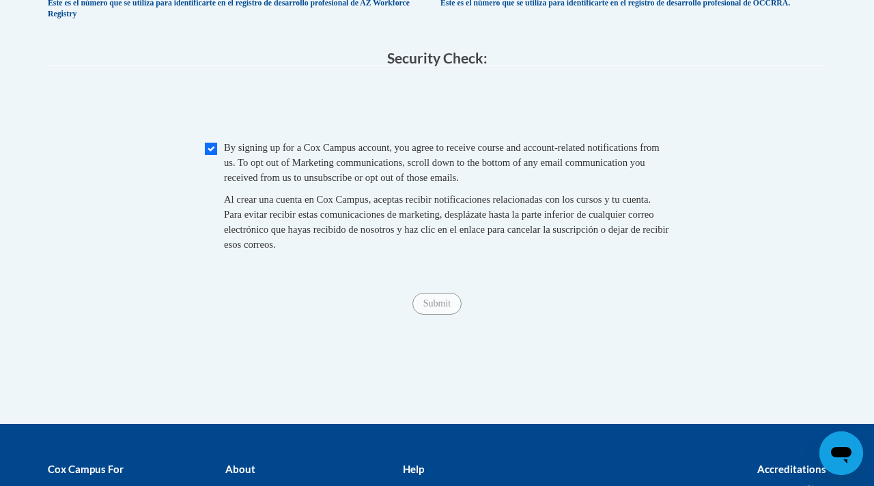
scroll to position [1025, 0]
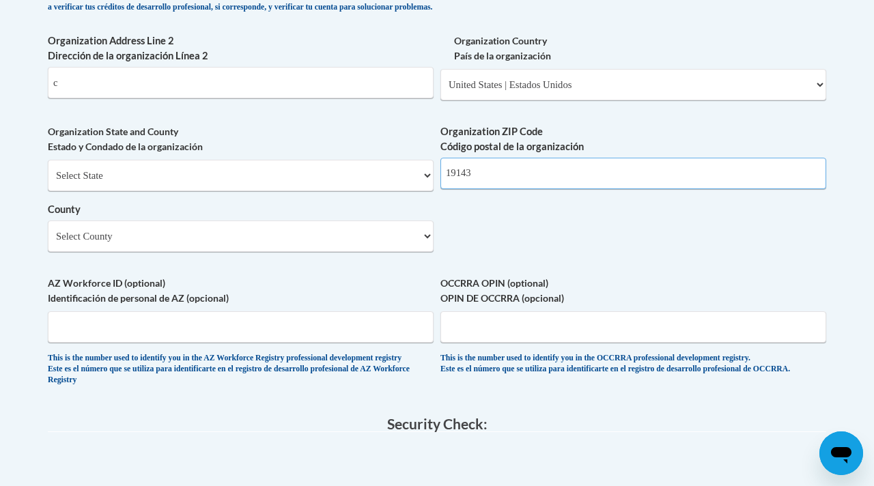
type input "19143"
click at [496, 325] on input "OCCRRA OPIN (optional) OPIN DE OCCRRA (opcional)" at bounding box center [633, 326] width 386 height 31
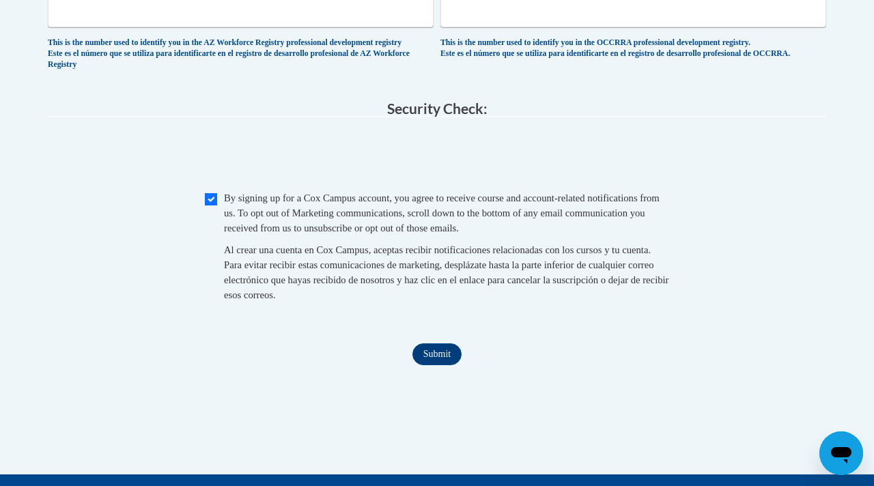
scroll to position [1341, 0]
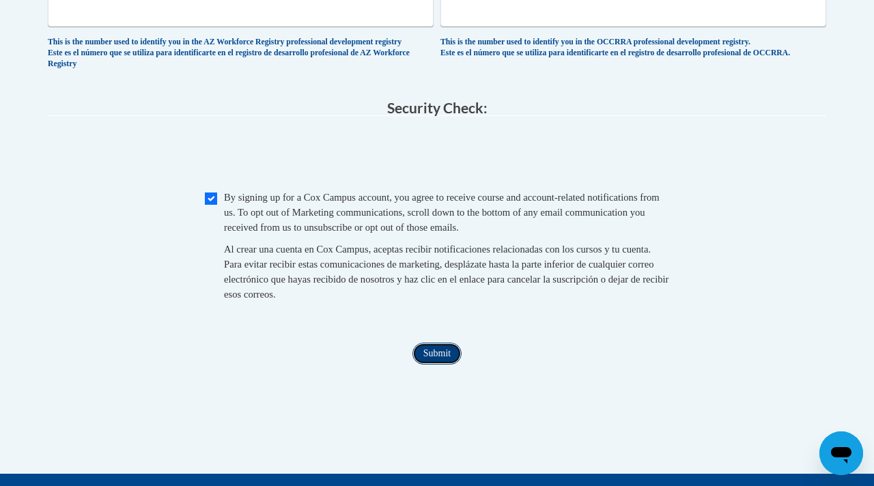
click at [441, 365] on input "Submit" at bounding box center [436, 354] width 49 height 22
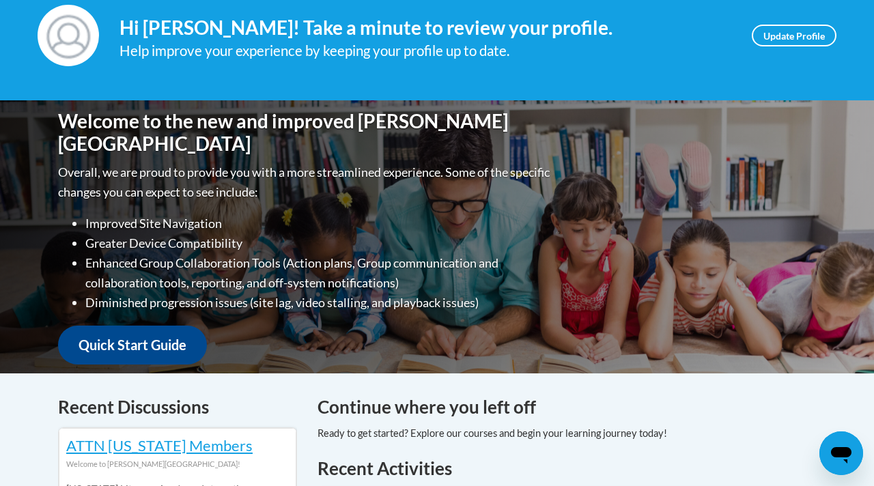
scroll to position [203, 0]
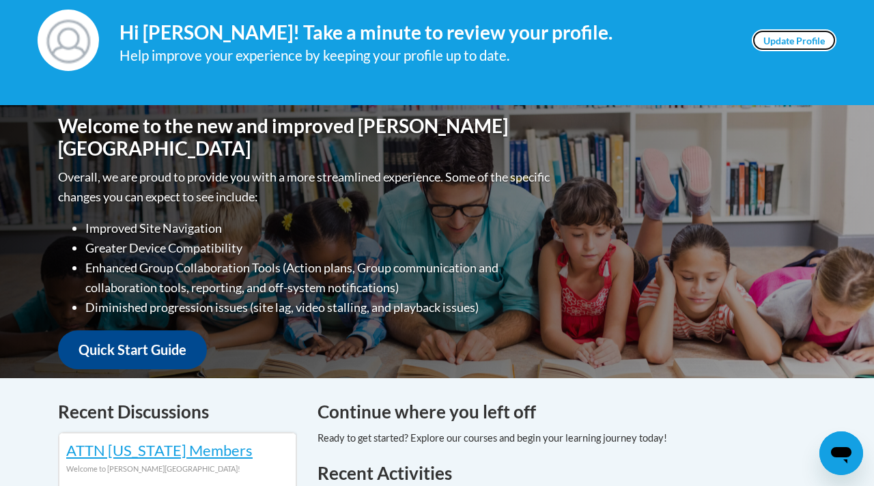
click at [796, 43] on link "Update Profile" at bounding box center [794, 40] width 85 height 22
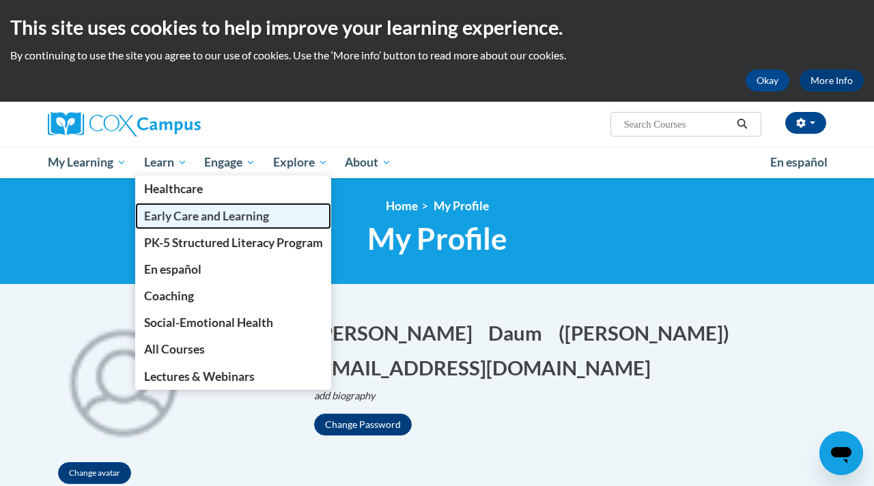
click at [176, 214] on span "Early Care and Learning" at bounding box center [206, 216] width 125 height 14
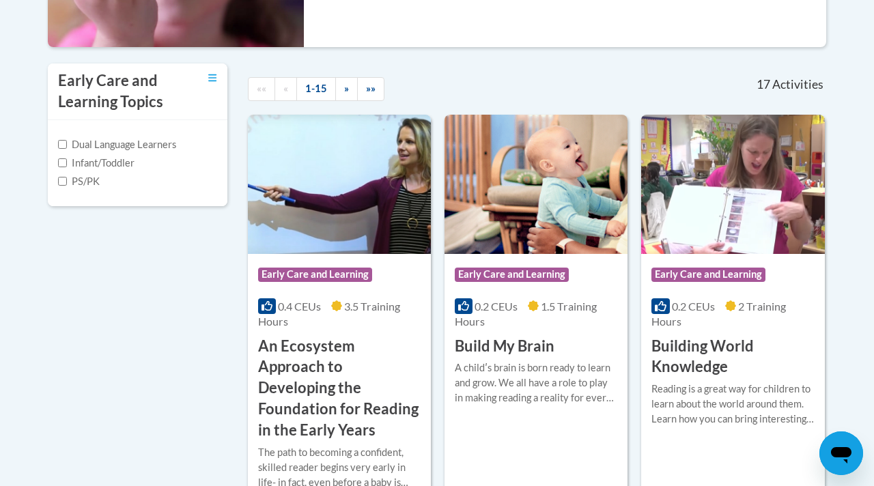
scroll to position [410, 0]
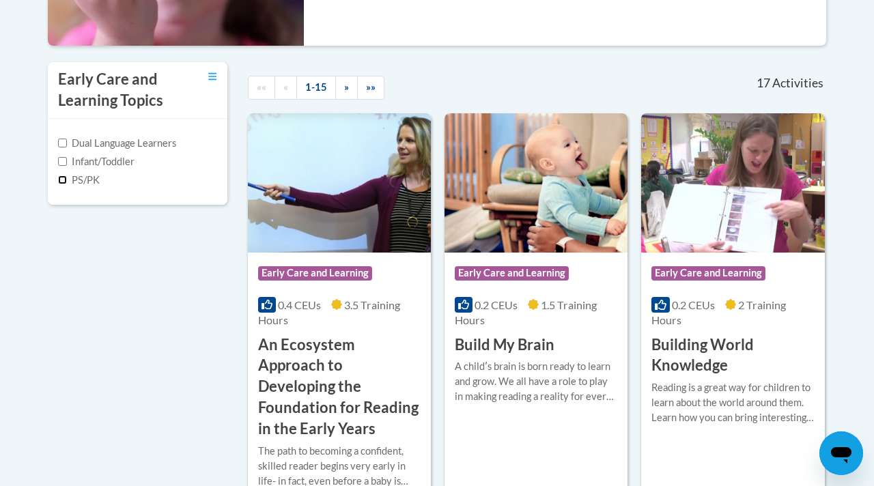
click at [61, 182] on input "PS/PK" at bounding box center [62, 179] width 9 height 9
checkbox input "true"
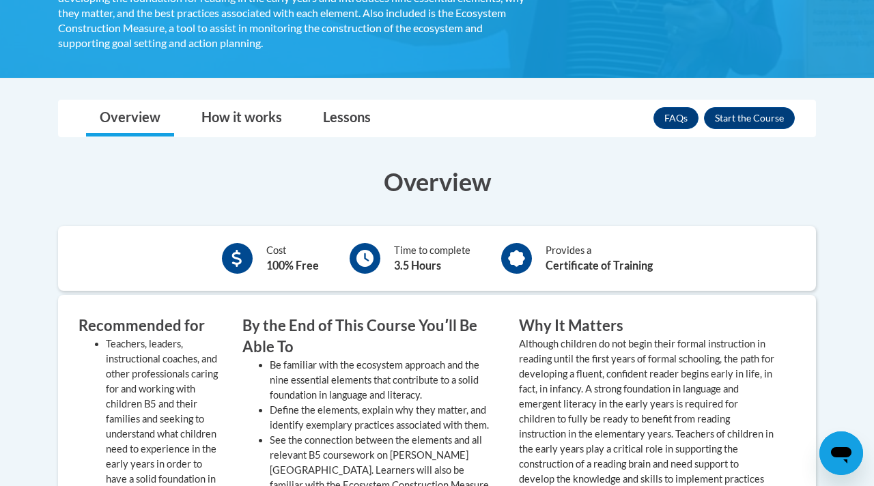
scroll to position [458, 0]
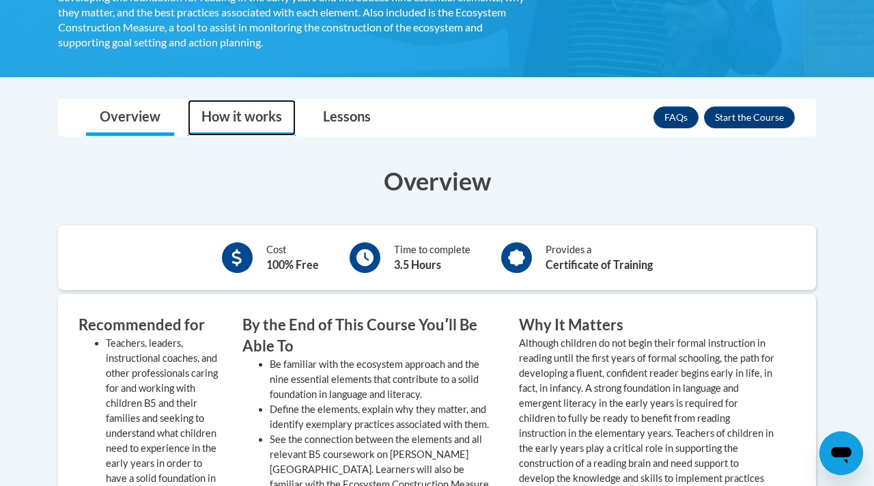
click at [248, 128] on link "How it works" at bounding box center [242, 118] width 108 height 36
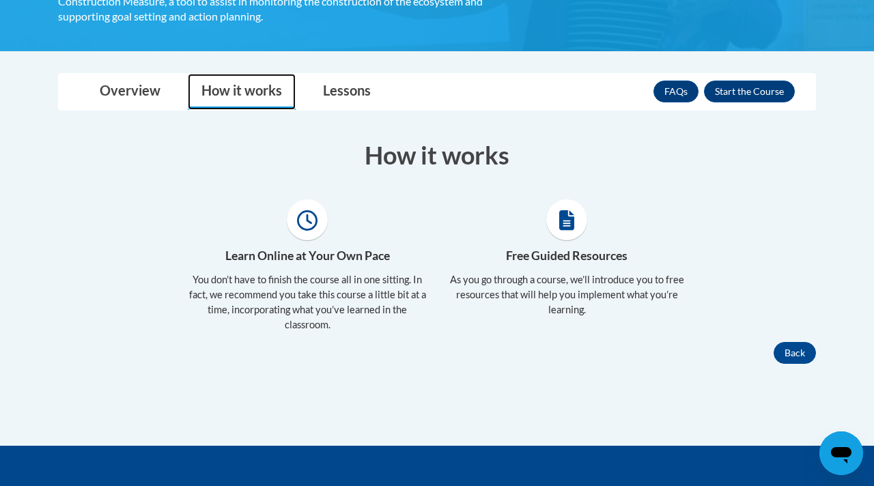
scroll to position [477, 0]
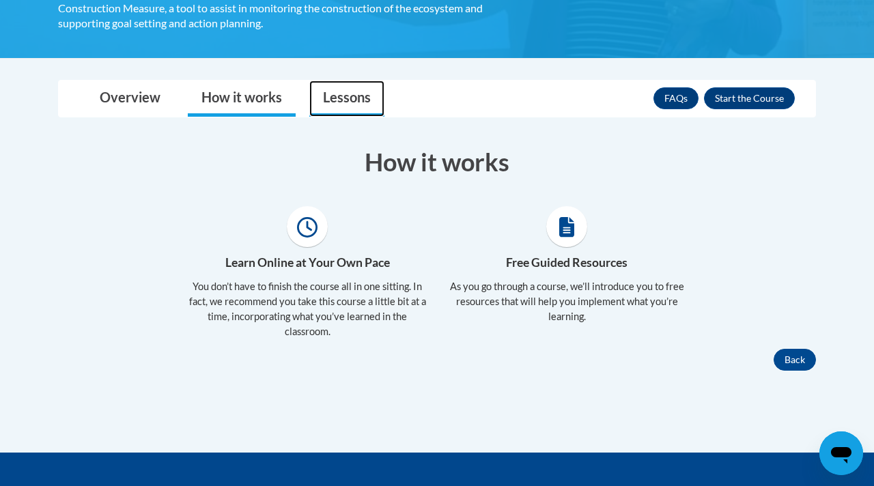
click at [354, 100] on link "Lessons" at bounding box center [346, 99] width 75 height 36
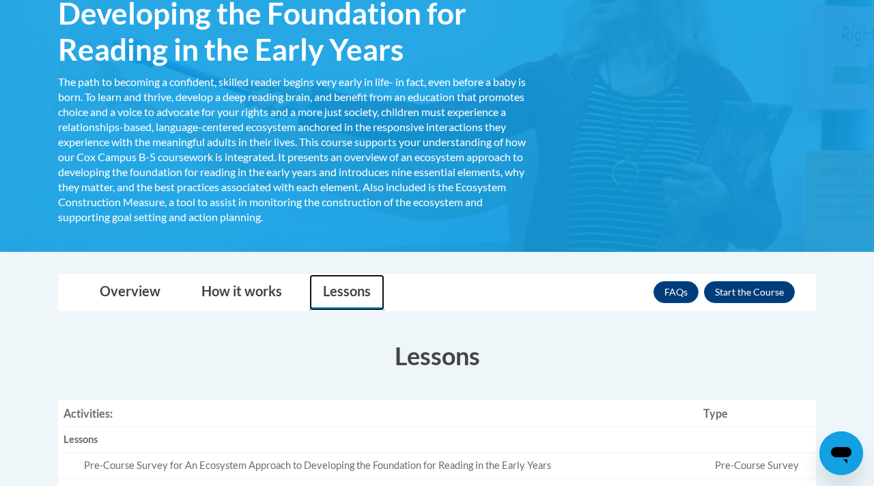
scroll to position [298, 0]
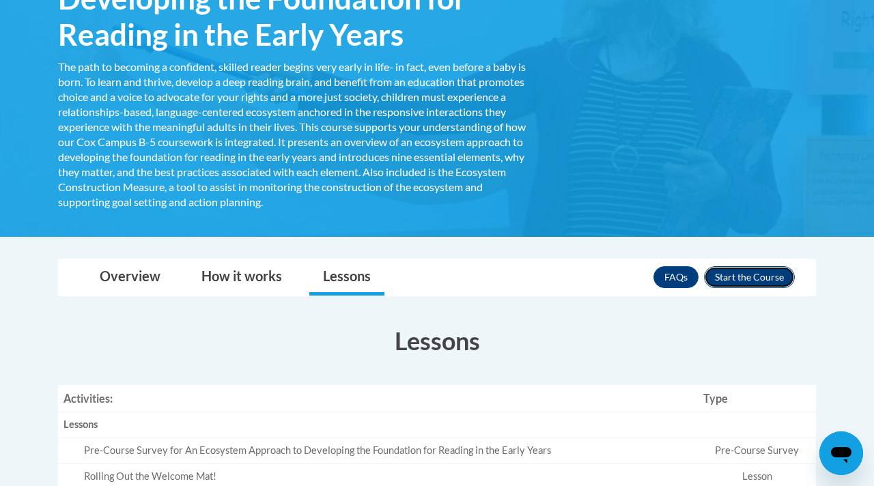
click at [735, 282] on button "Enroll" at bounding box center [749, 277] width 91 height 22
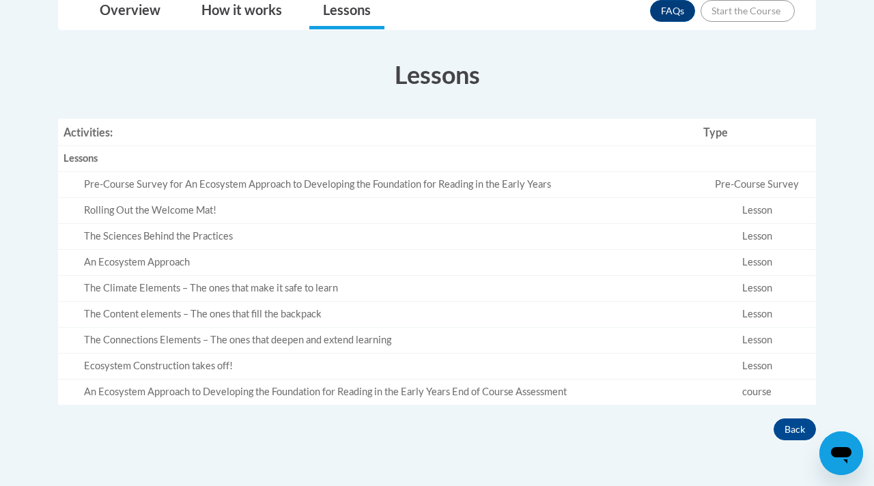
scroll to position [565, 0]
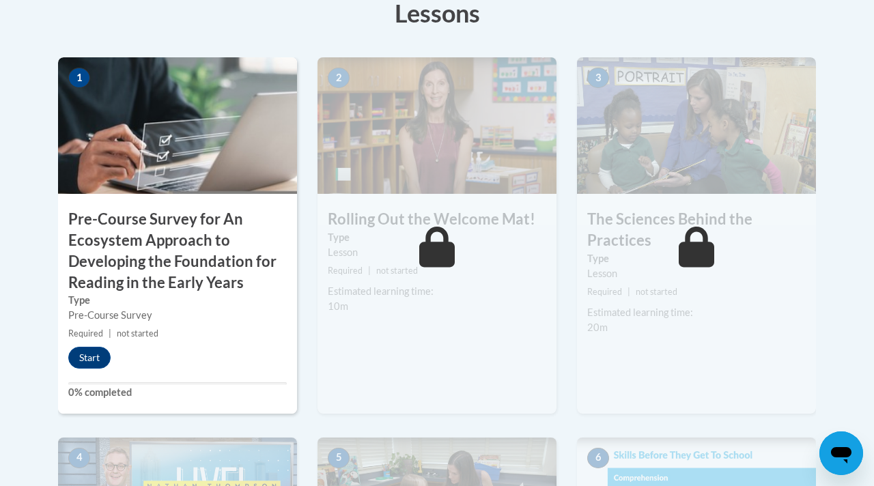
scroll to position [475, 0]
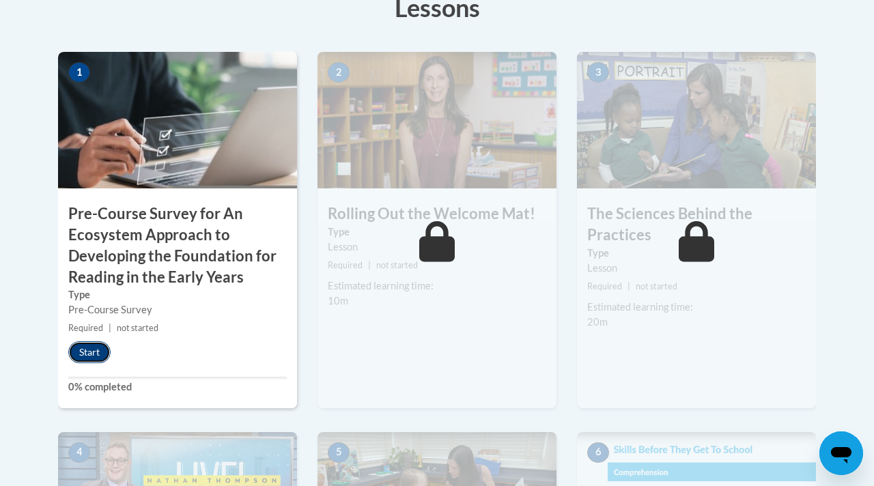
click at [98, 360] on button "Start" at bounding box center [89, 352] width 42 height 22
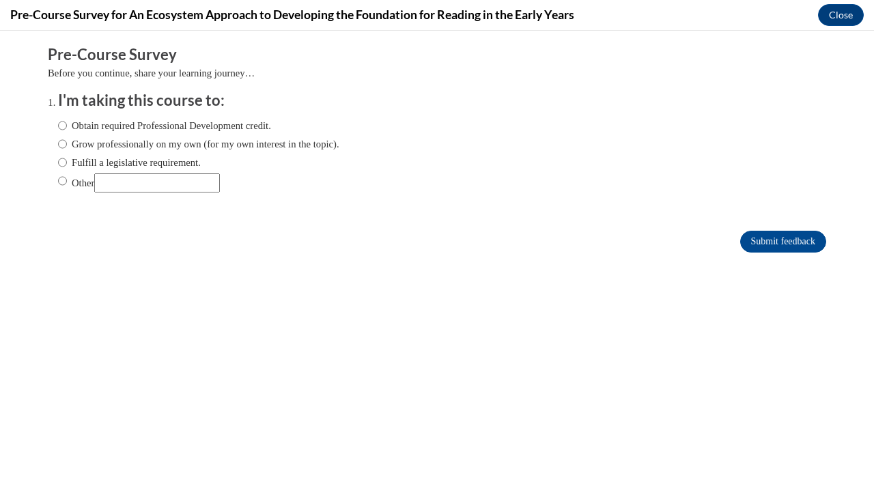
scroll to position [0, 0]
click at [63, 144] on input "Grow professionally on my own (for my own interest in the topic)." at bounding box center [62, 144] width 9 height 15
radio input "true"
click at [755, 244] on input "Submit feedback" at bounding box center [783, 242] width 86 height 22
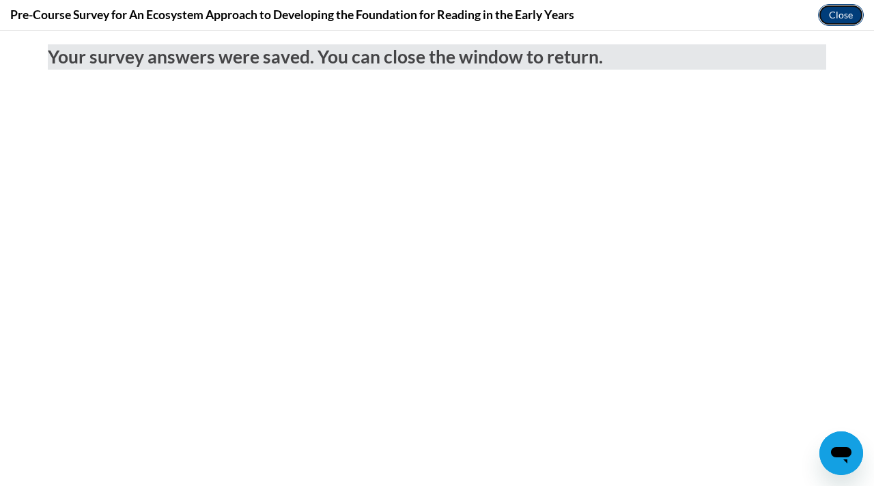
click at [836, 12] on button "Close" at bounding box center [841, 15] width 46 height 22
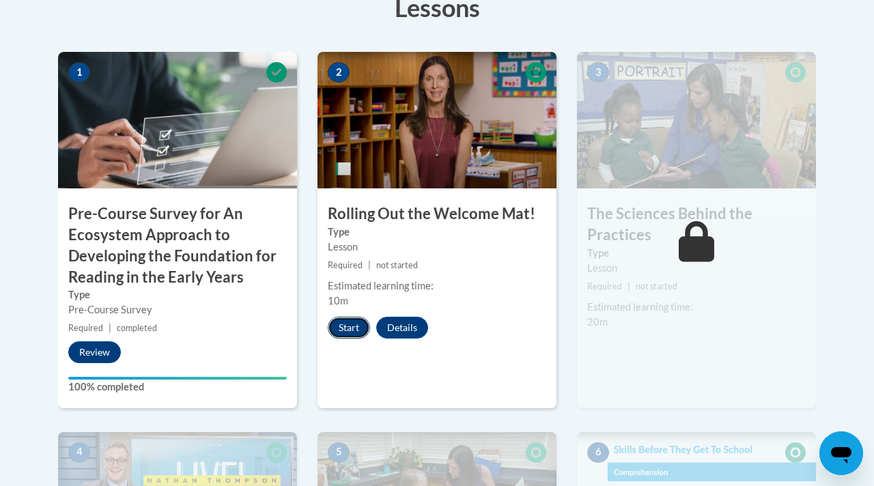
click at [359, 331] on button "Start" at bounding box center [349, 328] width 42 height 22
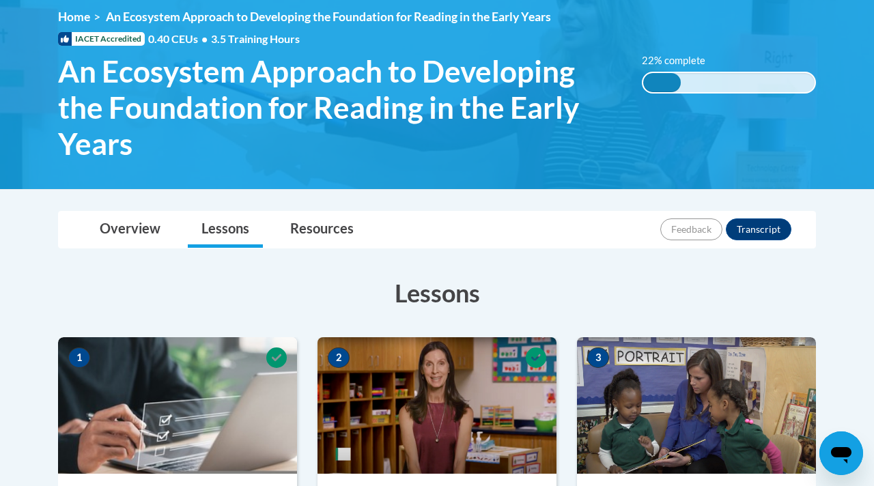
scroll to position [190, 0]
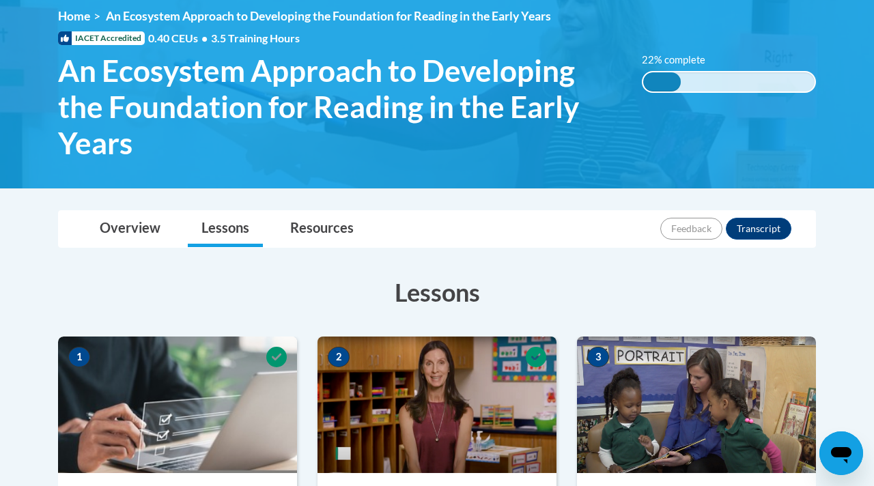
drag, startPoint x: 59, startPoint y: 83, endPoint x: 63, endPoint y: 60, distance: 22.8
click at [63, 60] on span "An Ecosystem Approach to Developing the Foundation for Reading in the Early Yea…" at bounding box center [339, 107] width 563 height 108
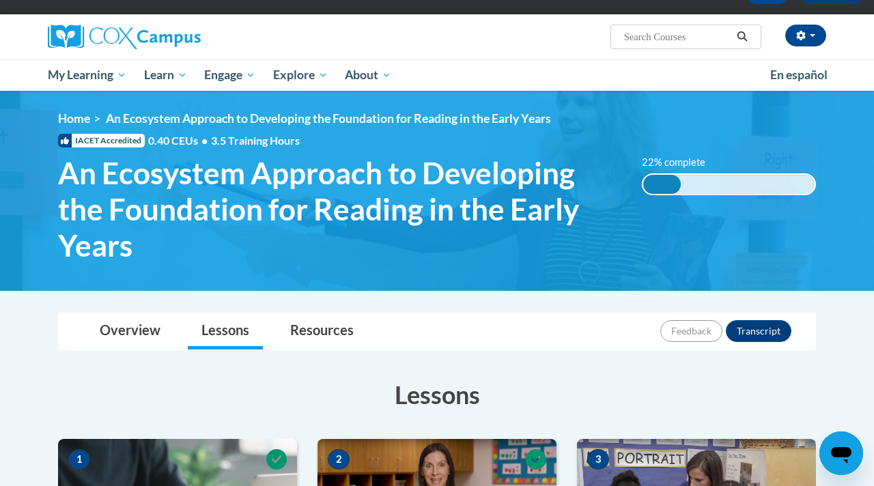
scroll to position [86, 0]
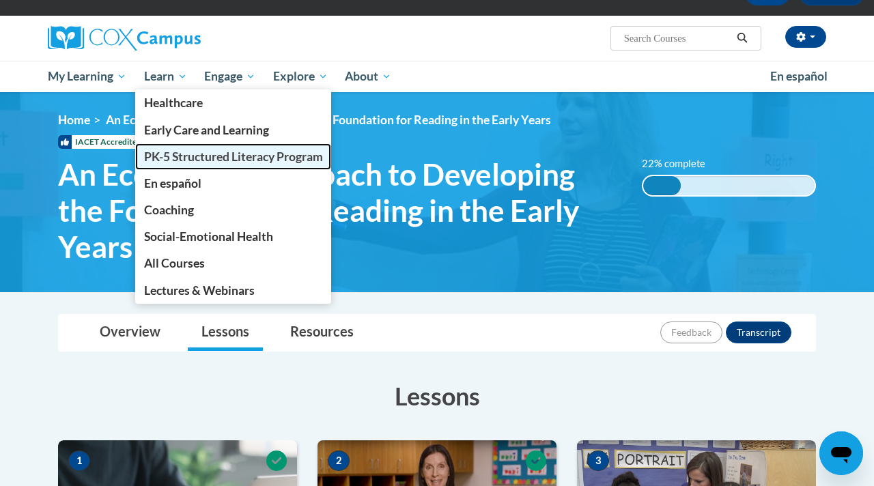
click at [174, 151] on span "PK-5 Structured Literacy Program" at bounding box center [233, 157] width 179 height 14
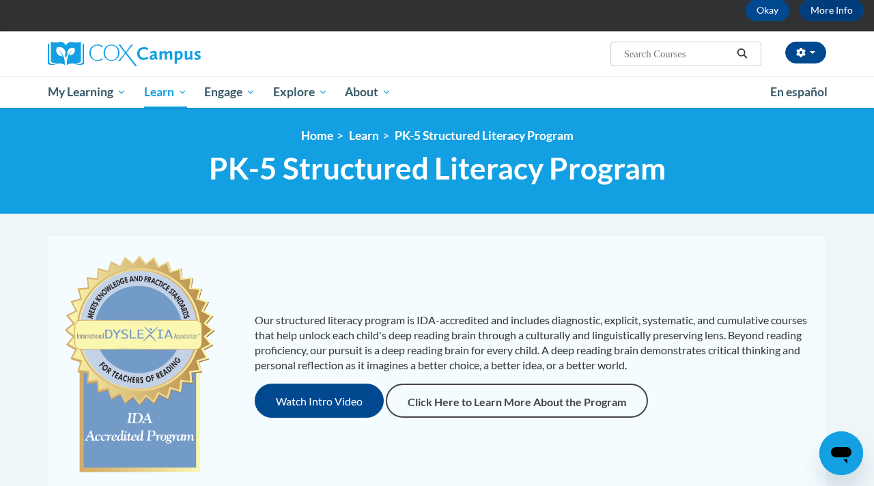
scroll to position [70, 0]
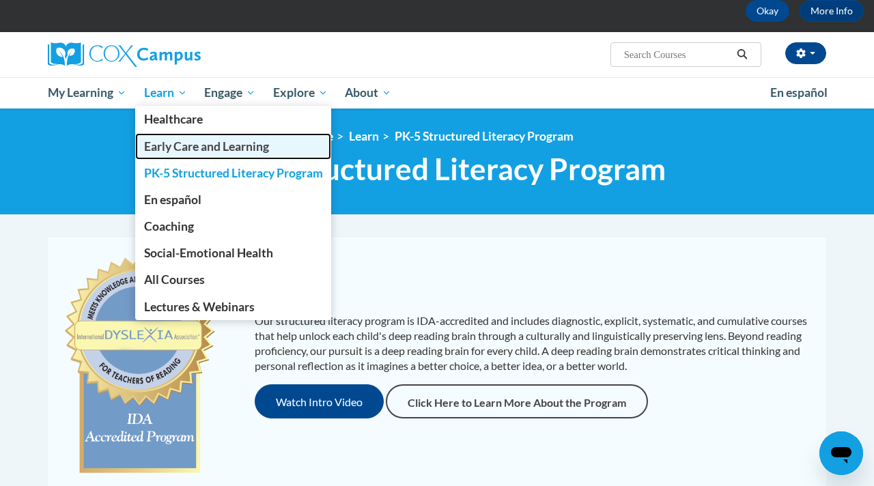
click at [173, 147] on span "Early Care and Learning" at bounding box center [206, 146] width 125 height 14
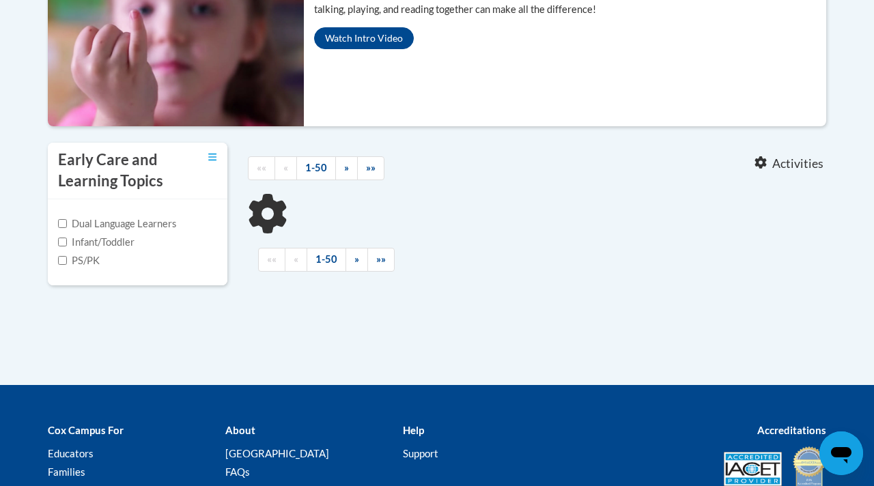
scroll to position [333, 0]
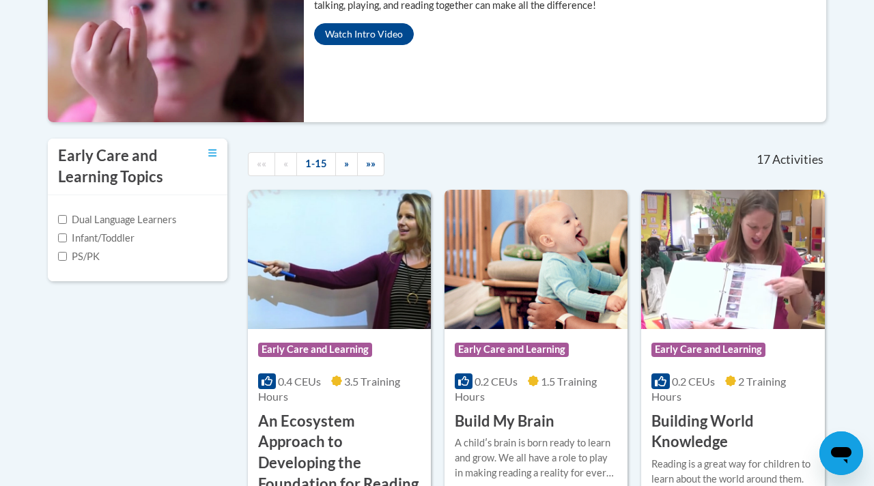
click at [67, 258] on label "PS/PK" at bounding box center [79, 256] width 42 height 15
click at [67, 258] on input "PS/PK" at bounding box center [62, 256] width 9 height 9
checkbox input "true"
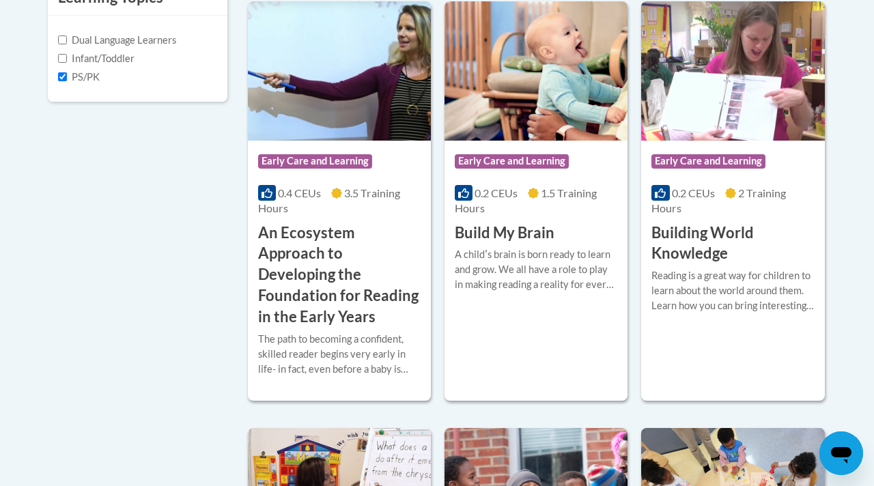
scroll to position [513, 0]
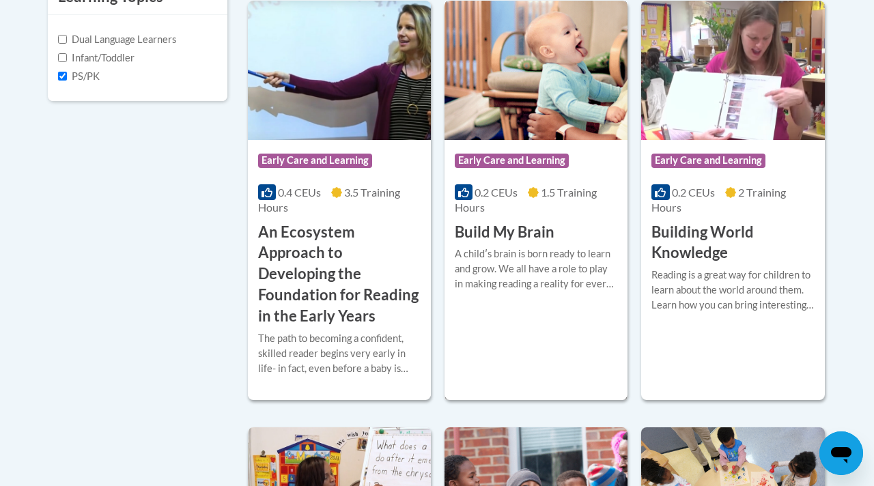
click at [484, 232] on h3 "Build My Brain" at bounding box center [505, 232] width 100 height 21
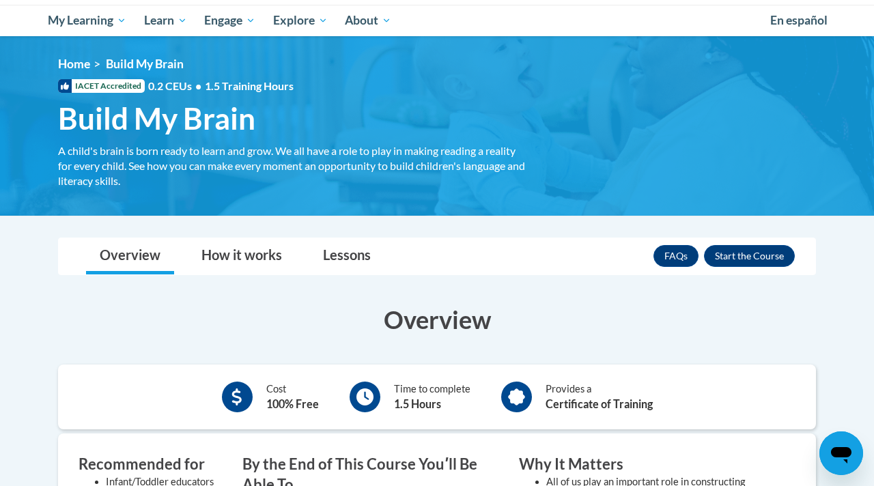
scroll to position [141, 0]
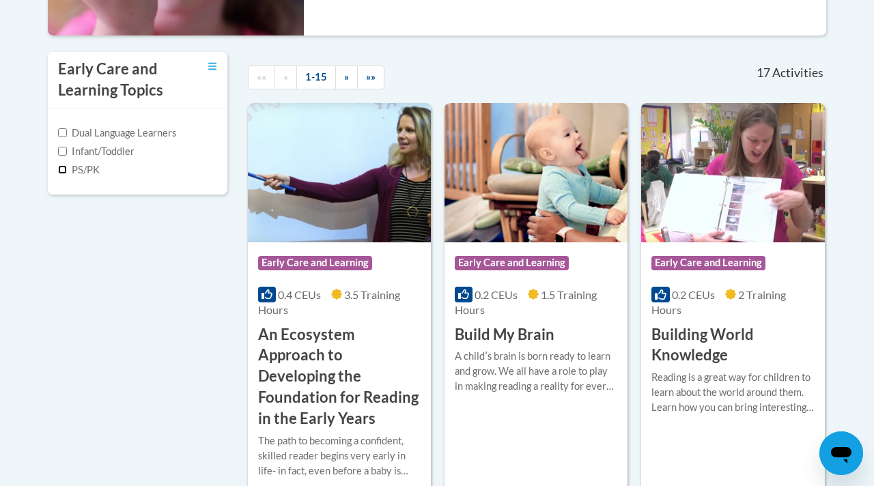
click at [66, 167] on input "PS/PK" at bounding box center [62, 169] width 9 height 9
checkbox input "true"
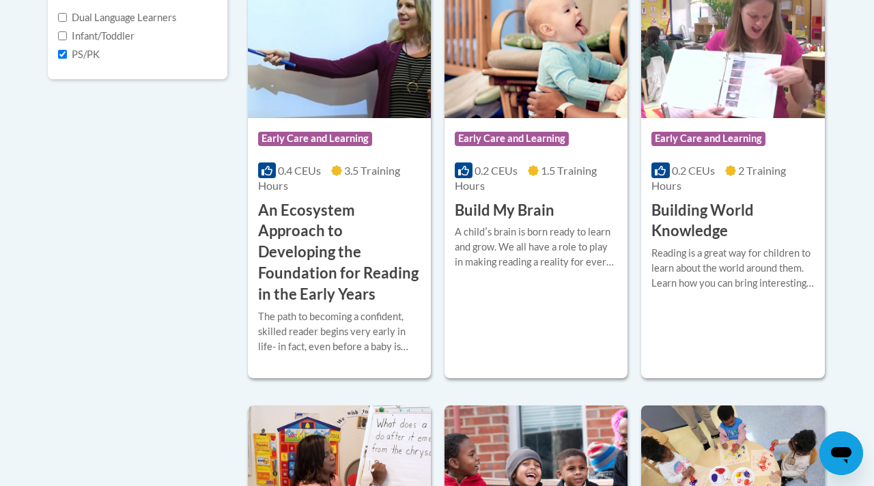
scroll to position [471, 0]
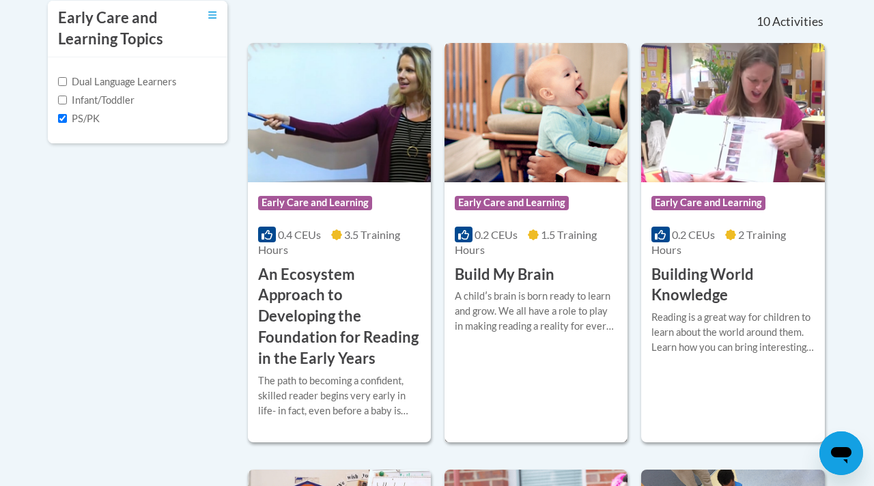
click at [483, 275] on h3 "Build My Brain" at bounding box center [505, 274] width 100 height 21
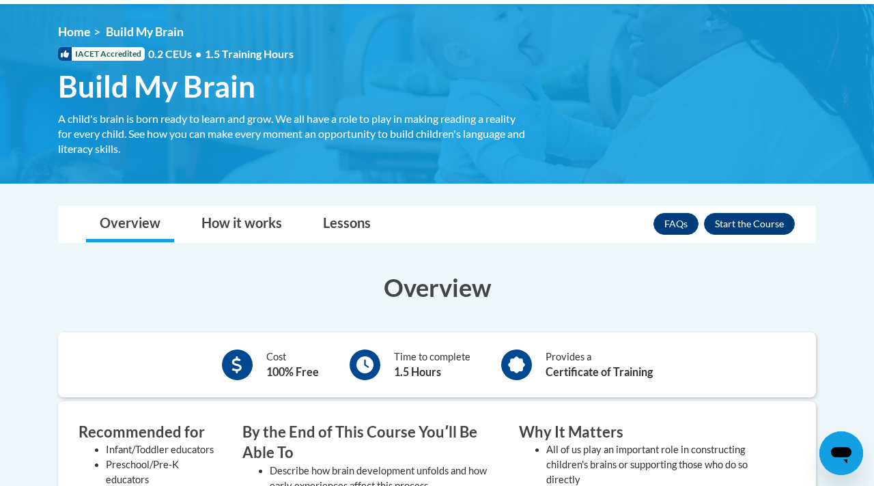
scroll to position [167, 0]
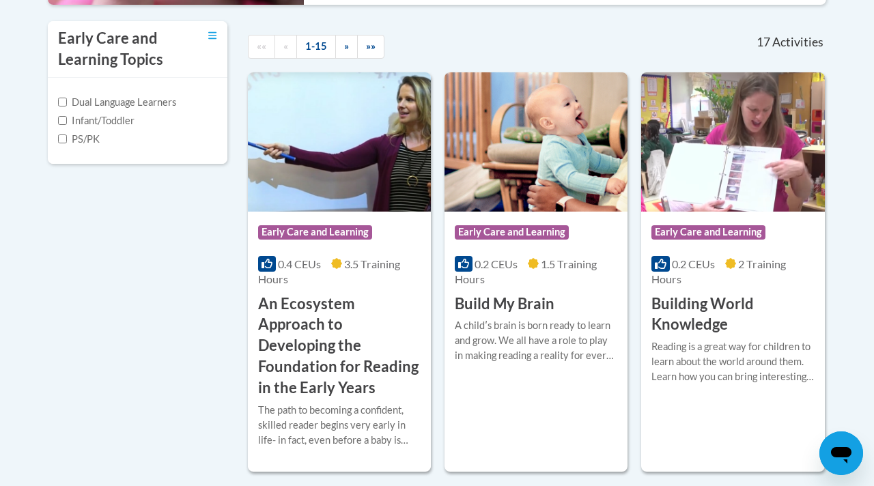
scroll to position [449, 0]
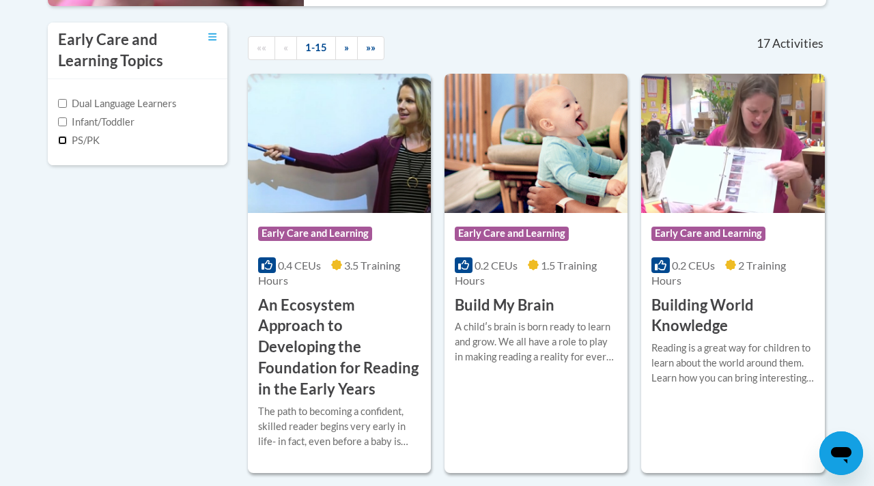
click at [64, 137] on input "PS/PK" at bounding box center [62, 140] width 9 height 9
checkbox input "true"
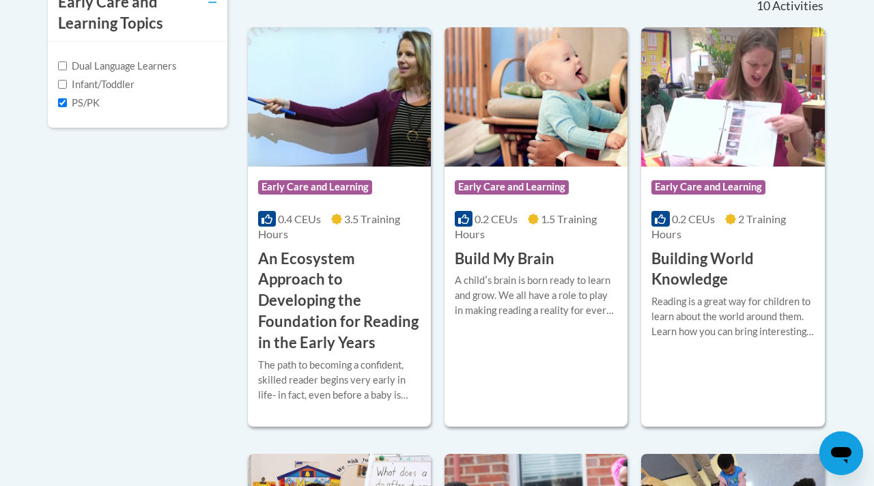
scroll to position [488, 0]
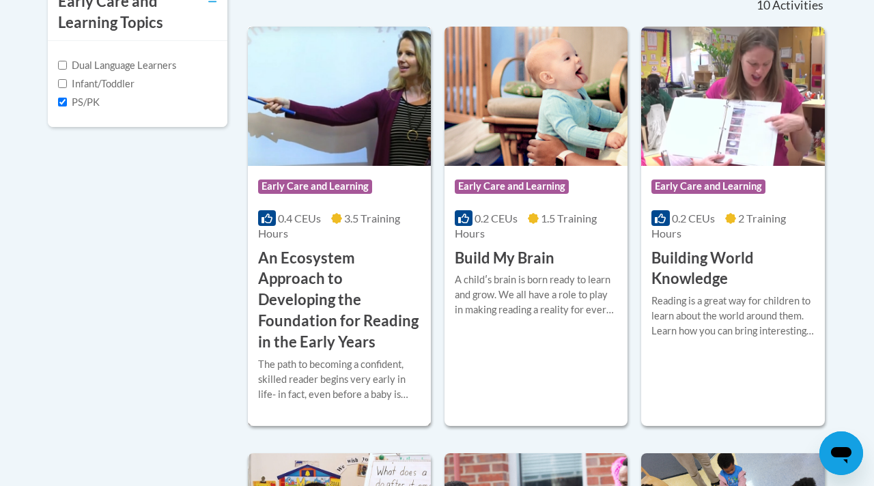
click at [281, 302] on h3 "An Ecosystem Approach to Developing the Foundation for Reading in the Early Yea…" at bounding box center [339, 300] width 163 height 105
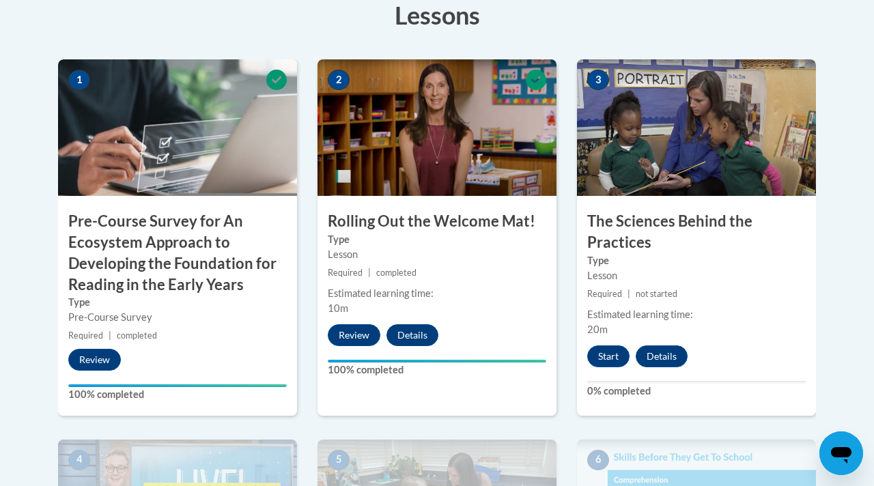
scroll to position [456, 0]
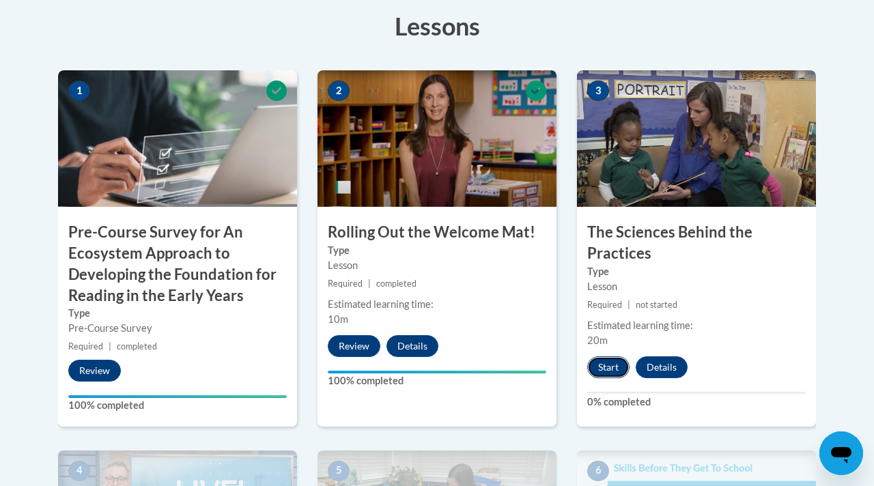
click at [608, 371] on button "Start" at bounding box center [608, 367] width 42 height 22
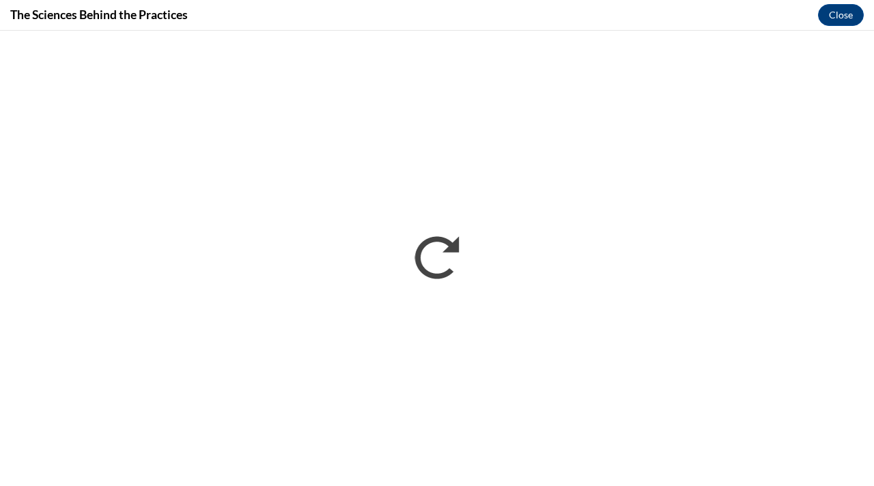
scroll to position [0, 0]
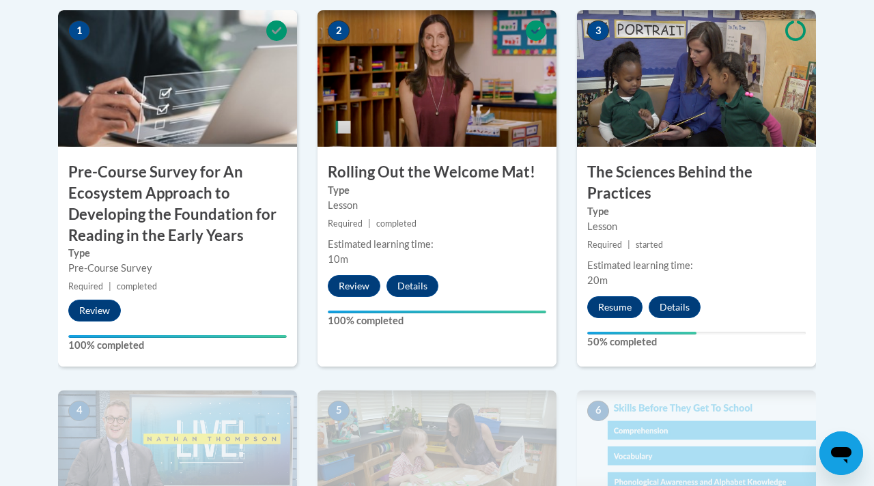
scroll to position [510, 0]
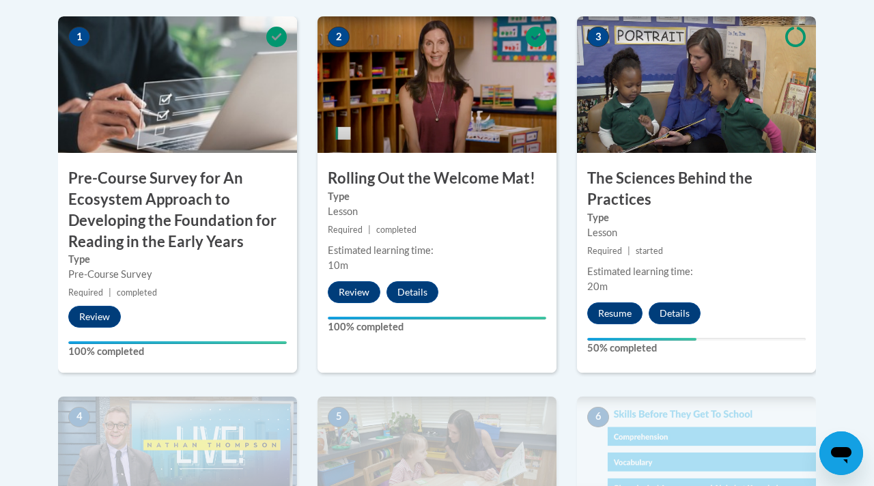
click at [645, 102] on img at bounding box center [696, 84] width 239 height 137
click at [631, 311] on button "Resume" at bounding box center [614, 313] width 55 height 22
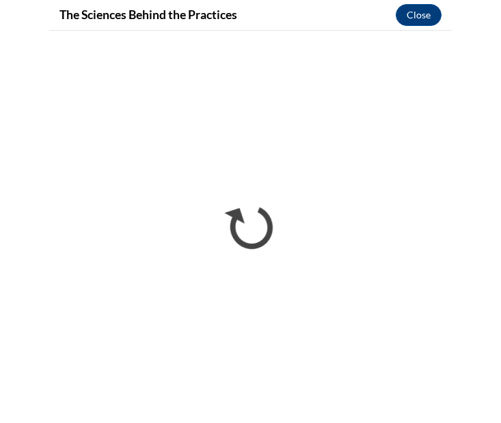
scroll to position [495, 0]
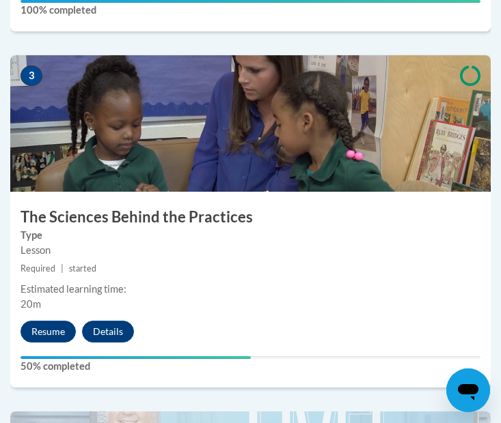
scroll to position [1232, 0]
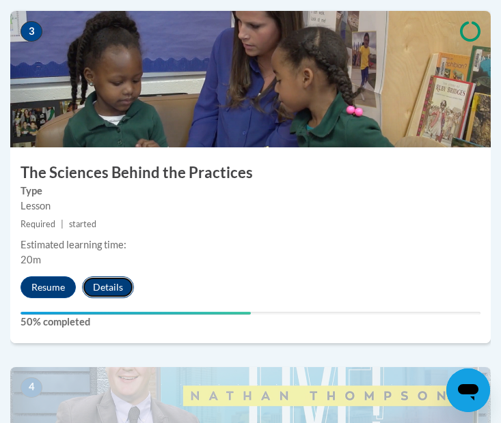
click at [96, 292] on button "Details" at bounding box center [108, 288] width 52 height 22
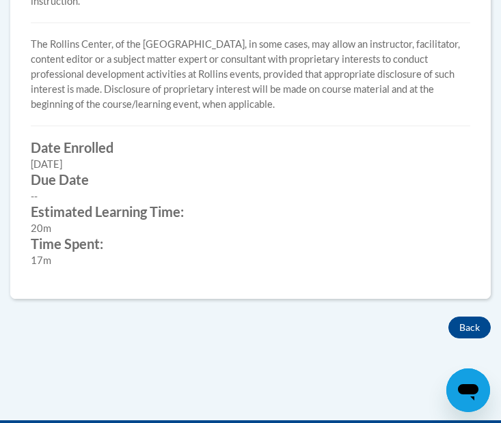
scroll to position [699, 0]
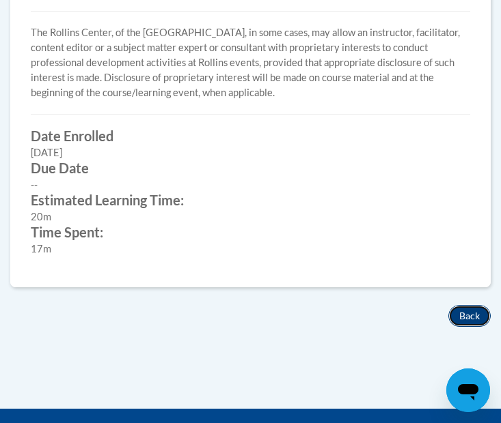
click at [455, 307] on button "Back" at bounding box center [469, 316] width 42 height 22
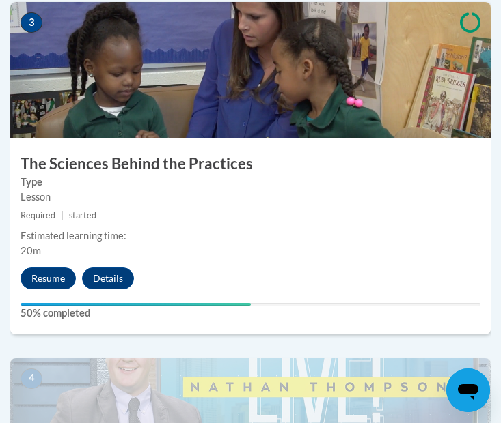
scroll to position [1239, 0]
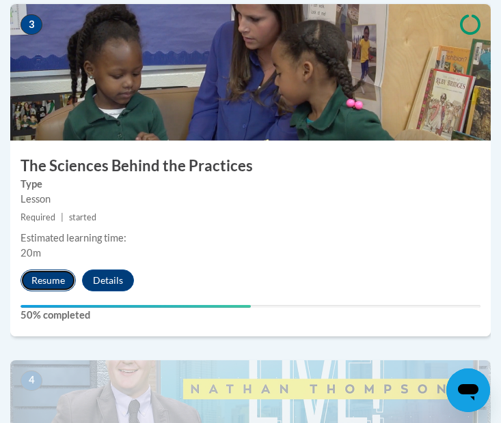
click at [33, 273] on button "Resume" at bounding box center [47, 281] width 55 height 22
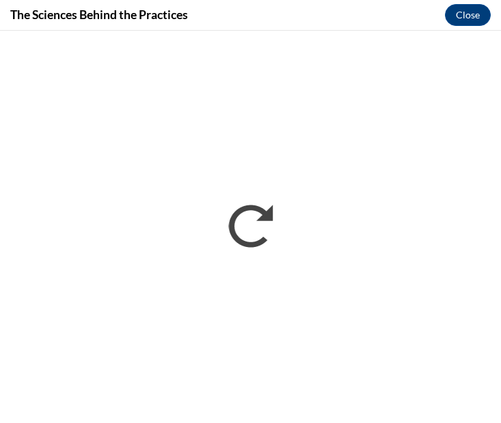
scroll to position [0, 0]
